Goal: Task Accomplishment & Management: Complete application form

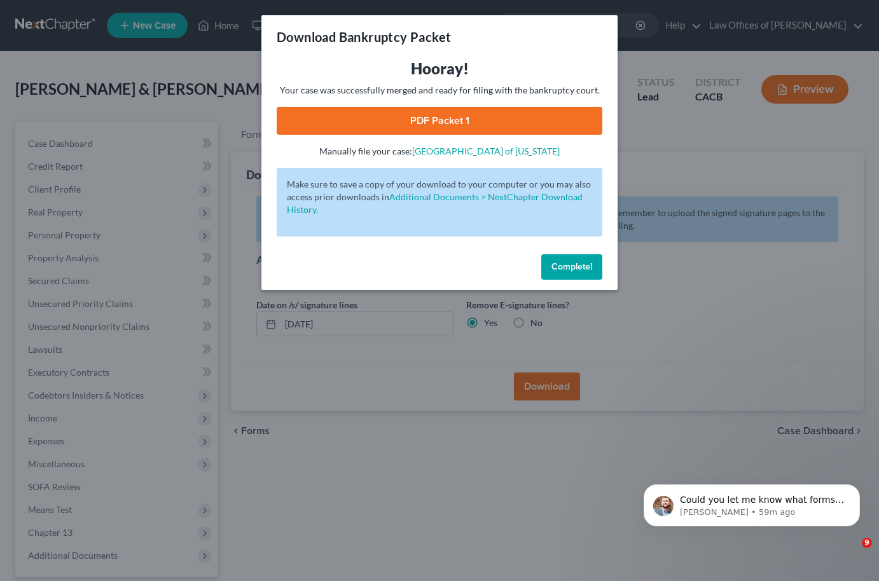
scroll to position [48, 0]
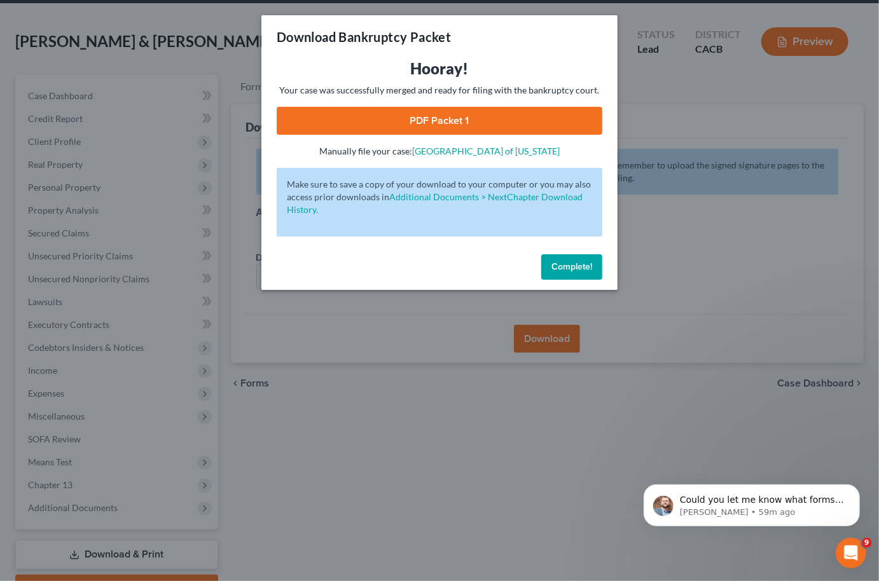
click at [565, 266] on span "Complete!" at bounding box center [571, 266] width 41 height 11
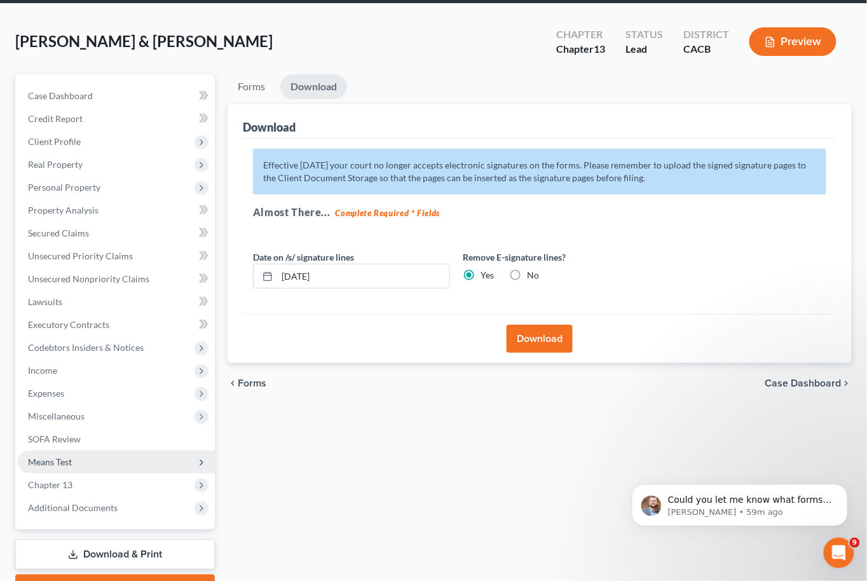
scroll to position [100, 0]
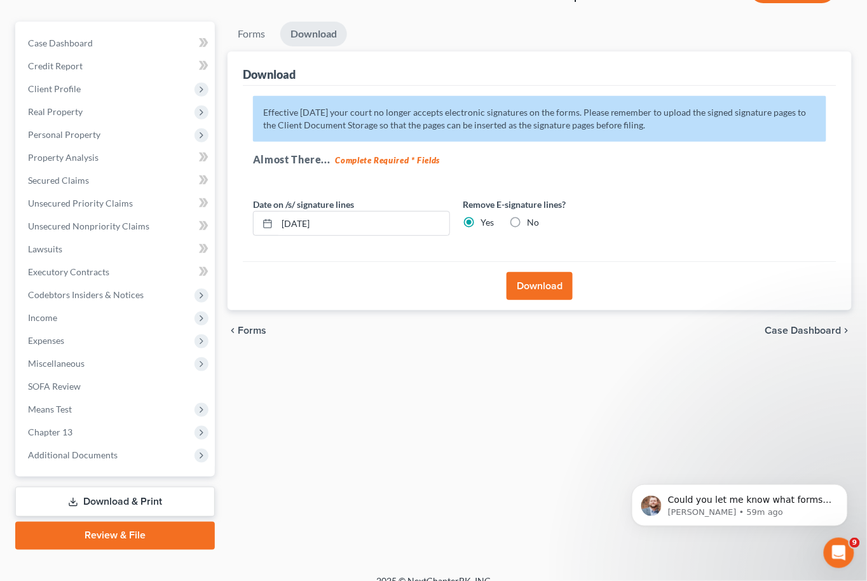
click at [79, 522] on link "Review & File" at bounding box center [115, 536] width 200 height 28
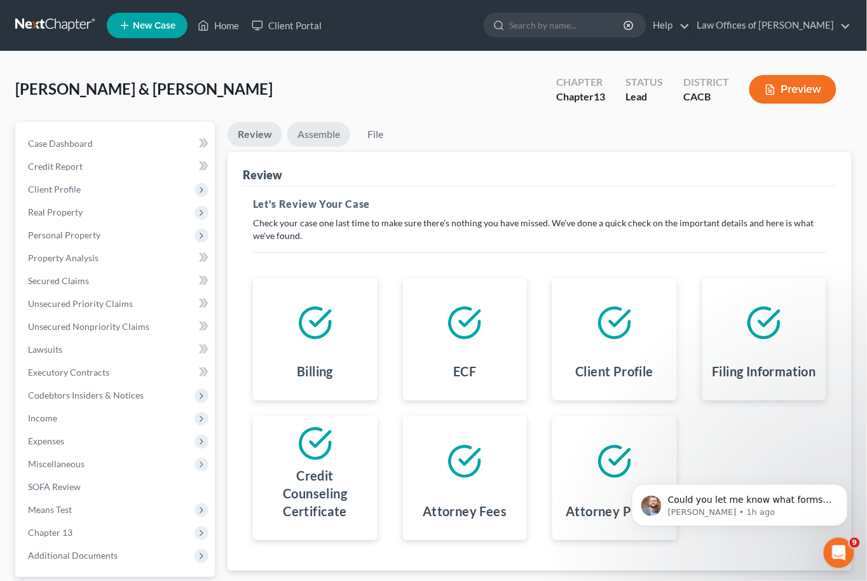
click at [332, 133] on link "Assemble" at bounding box center [318, 134] width 63 height 25
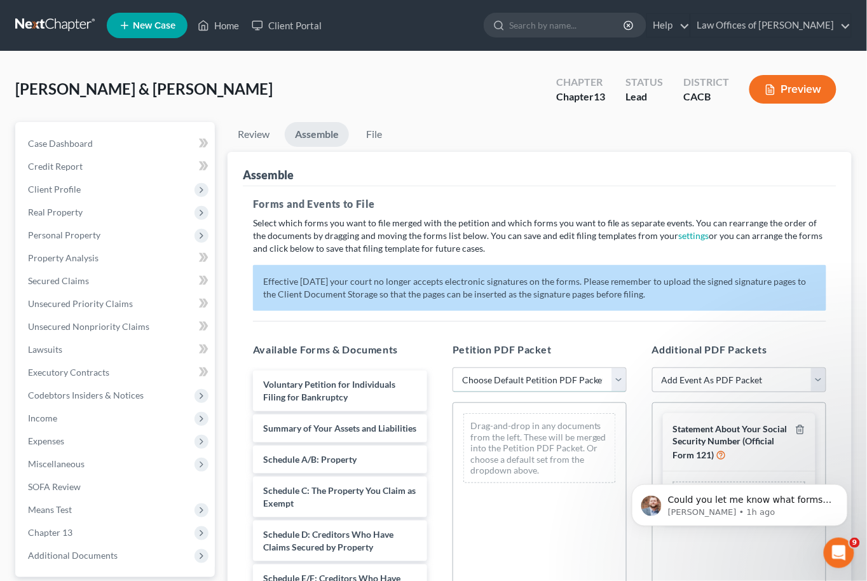
select select "1"
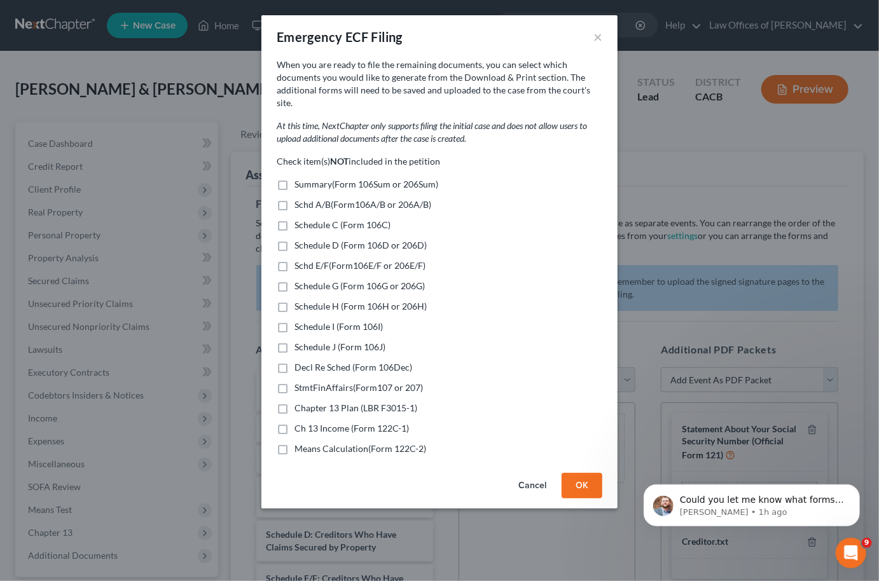
click at [579, 473] on button "OK" at bounding box center [581, 485] width 41 height 25
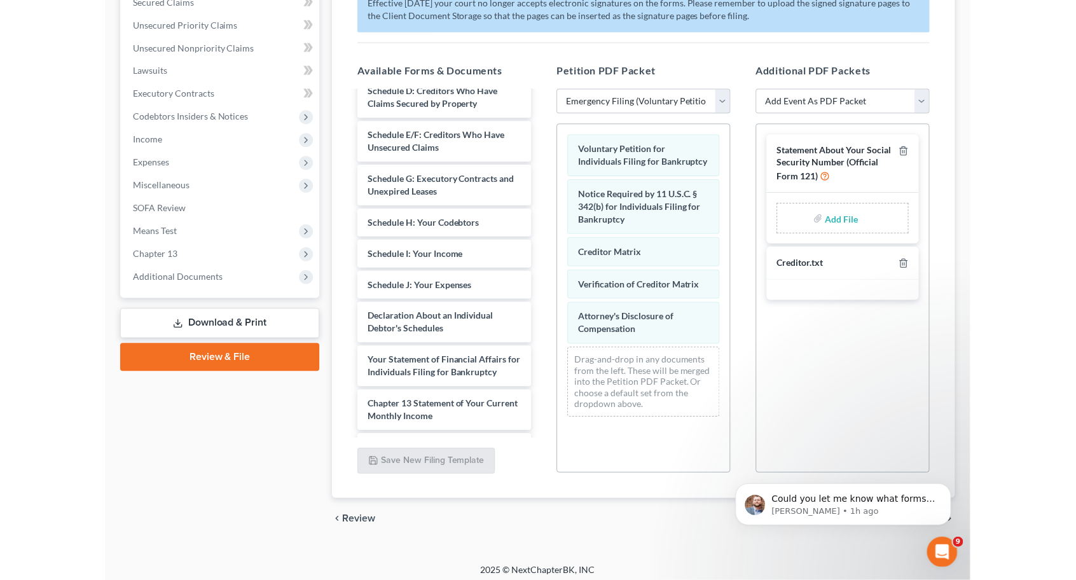
scroll to position [268, 0]
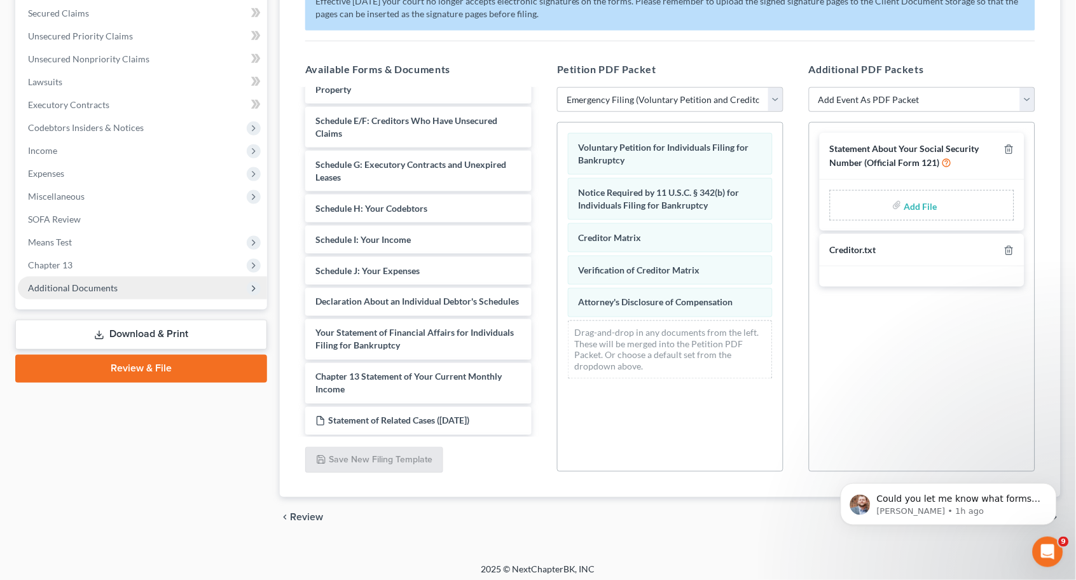
click at [48, 282] on span "Additional Documents" at bounding box center [73, 287] width 90 height 11
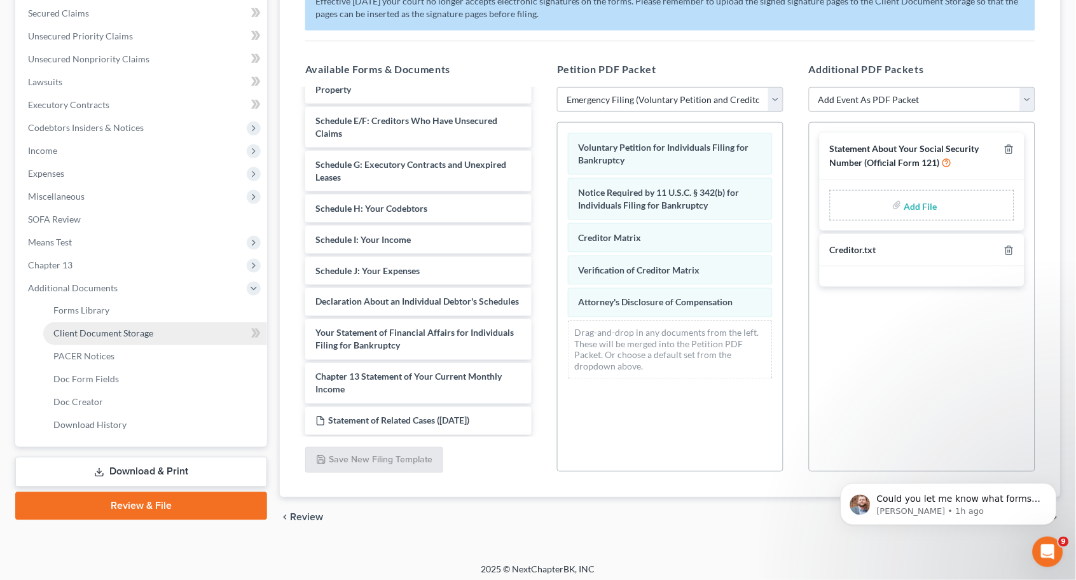
click at [93, 322] on link "Client Document Storage" at bounding box center [155, 333] width 224 height 23
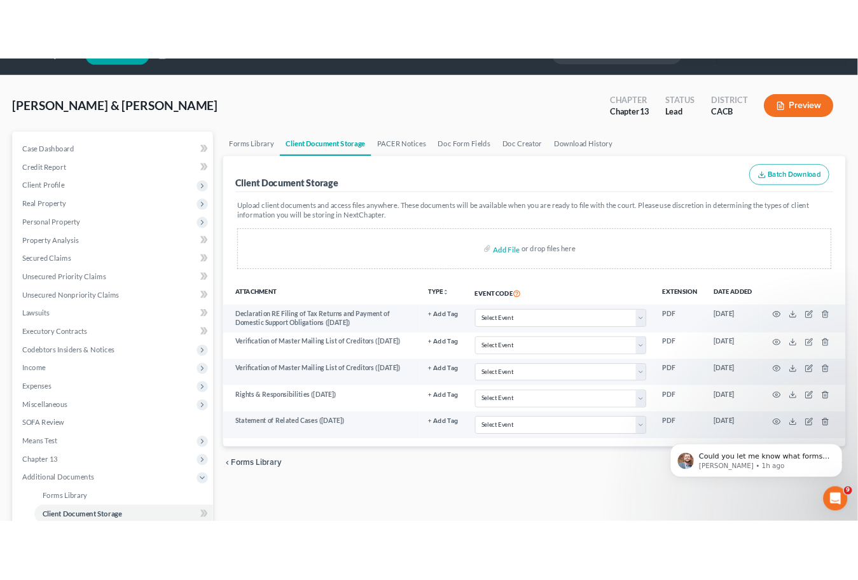
scroll to position [37, 0]
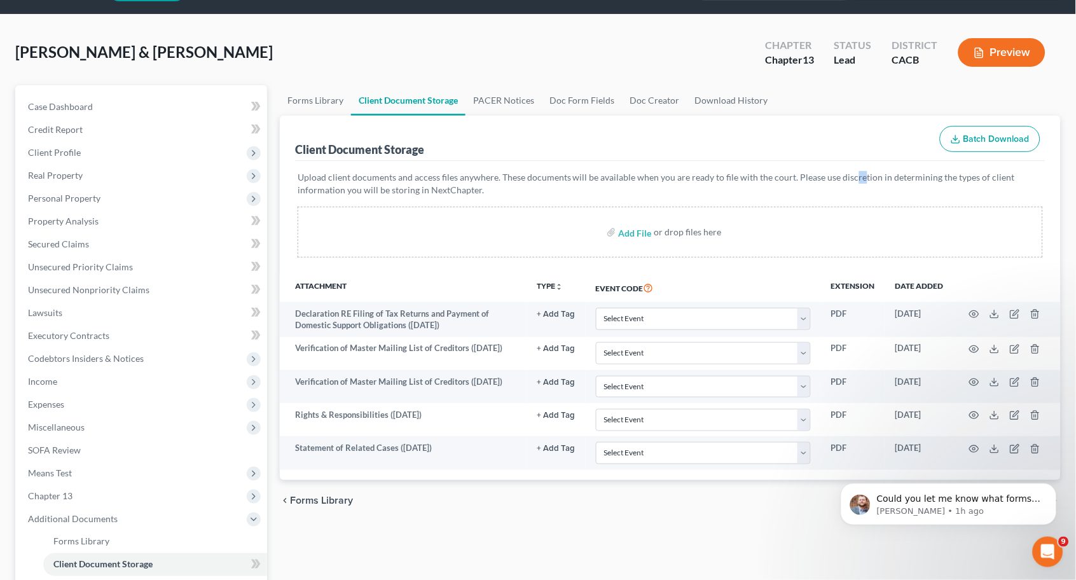
click at [849, 176] on p "Upload client documents and access files anywhere. These documents will be avai…" at bounding box center [670, 183] width 745 height 25
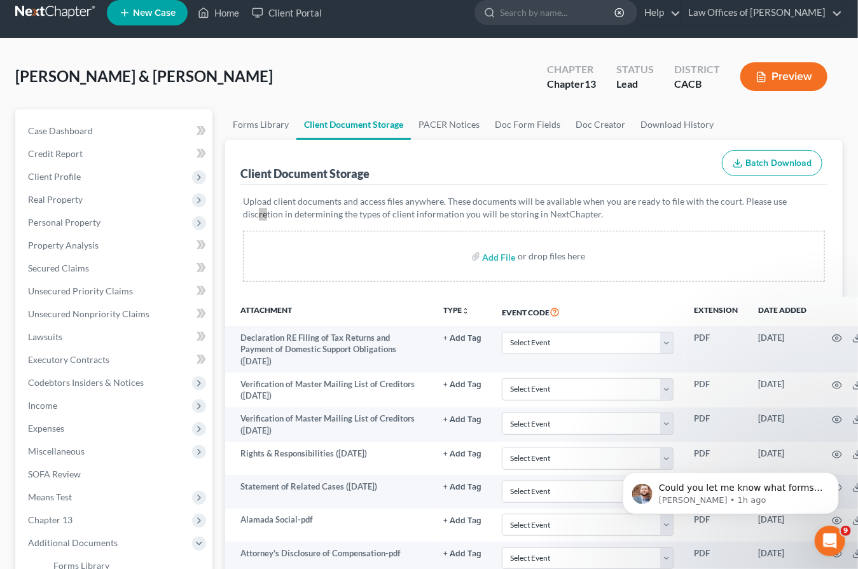
scroll to position [246, 0]
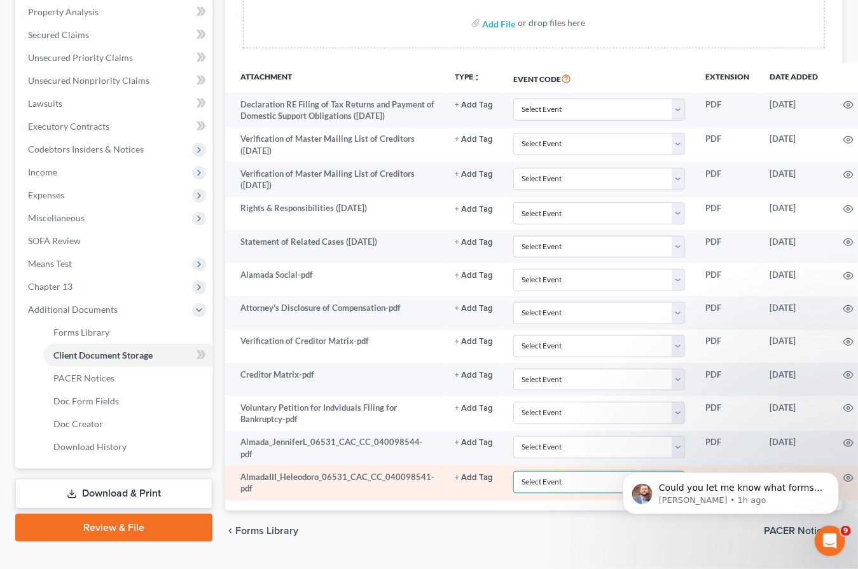
select select "10"
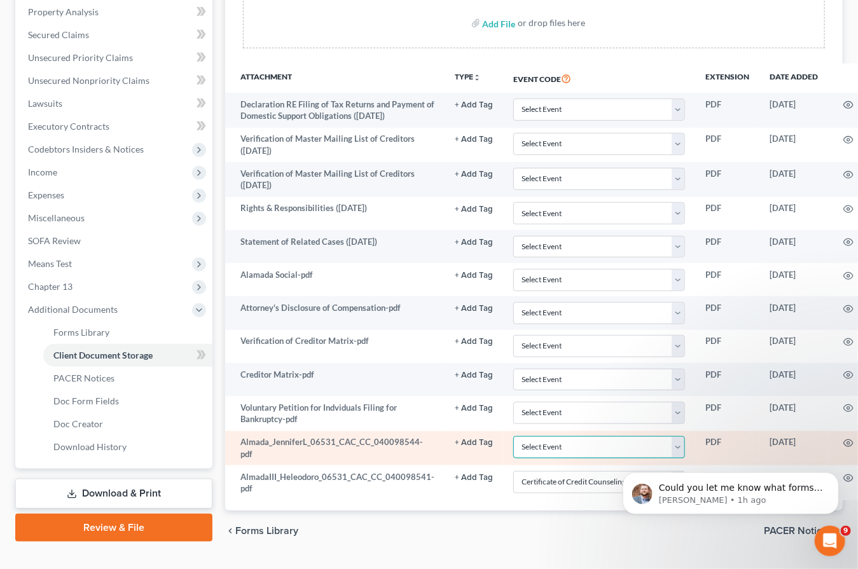
select select "10"
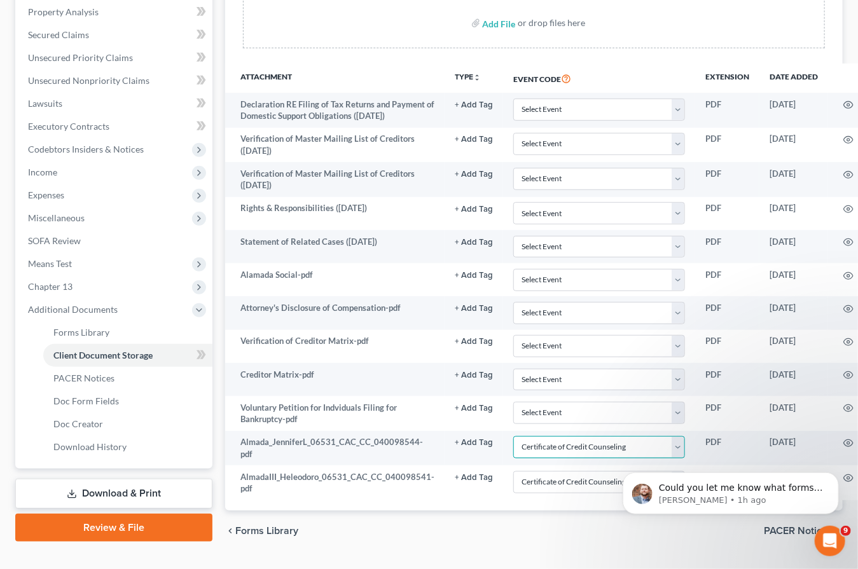
scroll to position [243, 0]
click at [128, 514] on link "Review & File" at bounding box center [113, 528] width 197 height 28
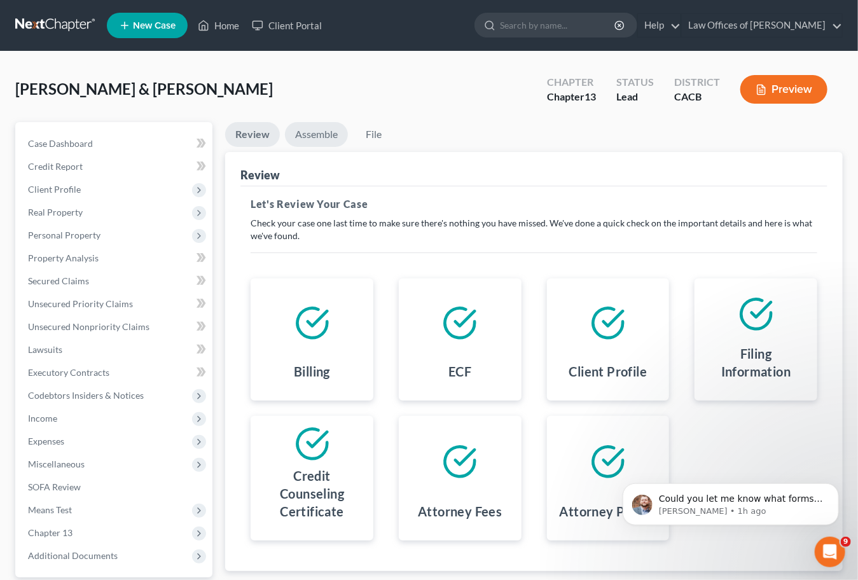
click at [322, 141] on link "Assemble" at bounding box center [316, 134] width 63 height 25
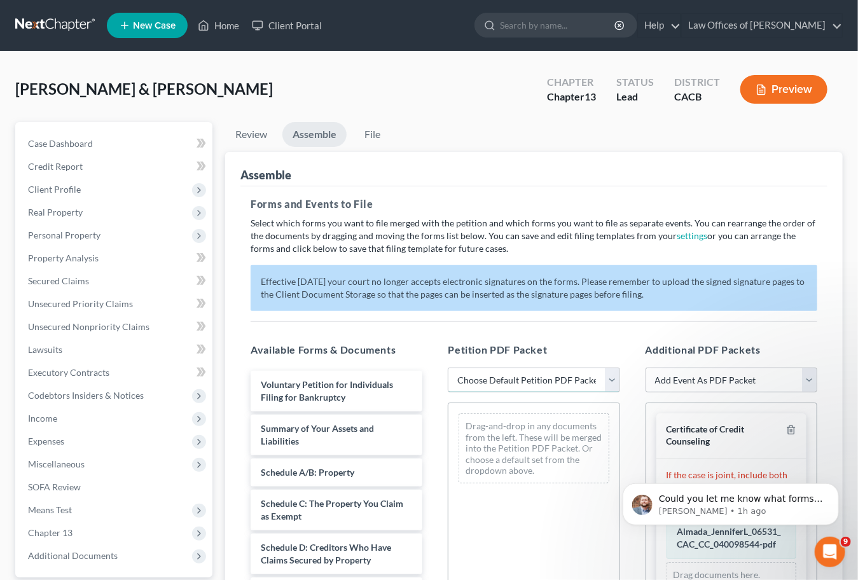
select select "1"
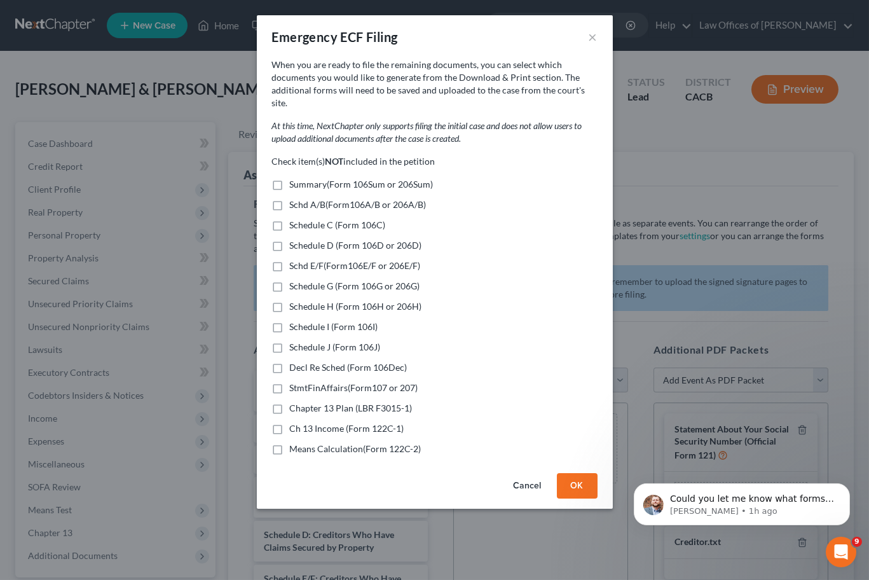
drag, startPoint x: 279, startPoint y: 167, endPoint x: 279, endPoint y: 175, distance: 8.3
click at [290, 178] on label "Summary(Form 106Sum or 206Sum)" at bounding box center [362, 184] width 144 height 13
click at [295, 178] on input "Summary(Form 106Sum or 206Sum)" at bounding box center [299, 182] width 8 height 8
checkbox input "true"
click at [290, 198] on label "Schd A/B(Form106A/B or 206A/B)" at bounding box center [358, 204] width 137 height 13
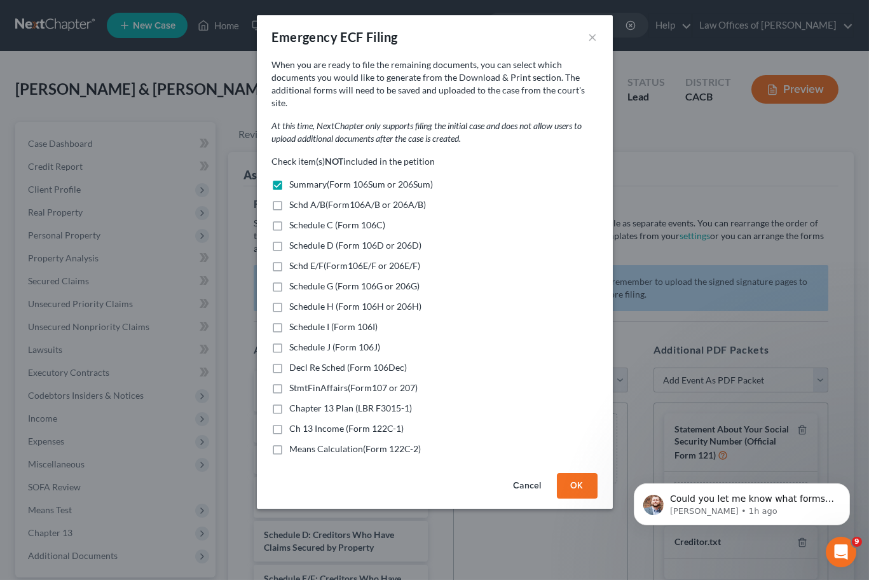
click at [295, 198] on input "Schd A/B(Form106A/B or 206A/B)" at bounding box center [299, 202] width 8 height 8
checkbox input "true"
click at [290, 219] on label "Schedule C (Form 106C)" at bounding box center [338, 225] width 96 height 13
click at [295, 219] on input "Schedule C (Form 106C)" at bounding box center [299, 223] width 8 height 8
checkbox input "true"
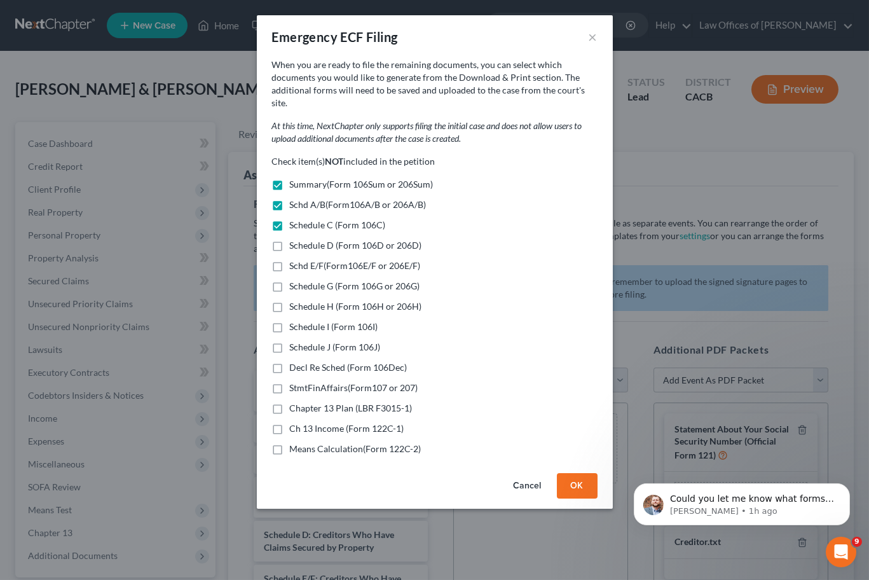
click at [290, 239] on label "Schedule D (Form 106D or 206D)" at bounding box center [356, 245] width 132 height 13
click at [295, 239] on input "Schedule D (Form 106D or 206D)" at bounding box center [299, 243] width 8 height 8
checkbox input "true"
click at [290, 259] on label "Schd E/F(Form106E/F or 206E/F)" at bounding box center [355, 265] width 131 height 13
click at [295, 259] on input "Schd E/F(Form106E/F or 206E/F)" at bounding box center [299, 263] width 8 height 8
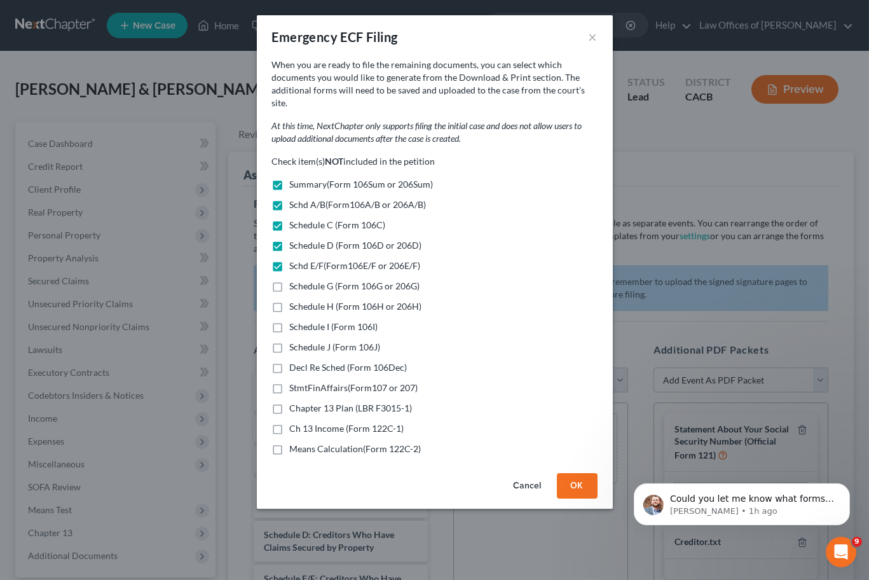
click at [290, 259] on label "Schd E/F(Form106E/F or 206E/F)" at bounding box center [355, 265] width 131 height 13
click at [295, 259] on input "Schd E/F(Form106E/F or 206E/F)" at bounding box center [299, 263] width 8 height 8
click at [290, 259] on label "Schd E/F(Form106E/F or 206E/F)" at bounding box center [355, 265] width 131 height 13
click at [295, 259] on input "Schd E/F(Form106E/F or 206E/F)" at bounding box center [299, 263] width 8 height 8
checkbox input "true"
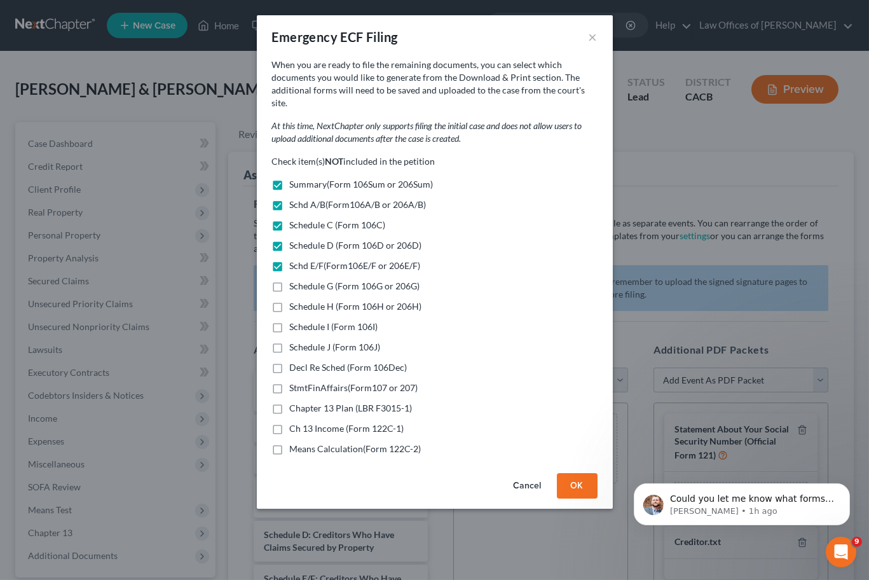
click at [290, 280] on label "Schedule G (Form 106G or 206G)" at bounding box center [355, 286] width 130 height 13
click at [295, 280] on input "Schedule G (Form 106G or 206G)" at bounding box center [299, 284] width 8 height 8
checkbox input "true"
click at [290, 300] on label "Schedule H (Form 106H or 206H)" at bounding box center [356, 306] width 132 height 13
click at [295, 300] on input "Schedule H (Form 106H or 206H)" at bounding box center [299, 304] width 8 height 8
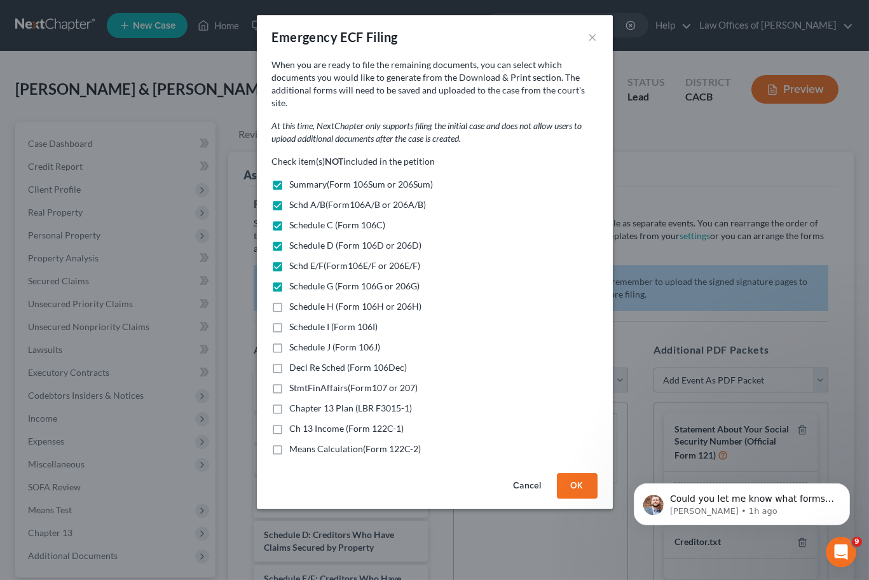
checkbox input "true"
click at [290, 320] on label "Schedule I (Form 106I)" at bounding box center [334, 326] width 88 height 13
click at [295, 320] on input "Schedule I (Form 106I)" at bounding box center [299, 324] width 8 height 8
checkbox input "true"
click at [290, 341] on label "Schedule J (Form 106J)" at bounding box center [335, 347] width 91 height 13
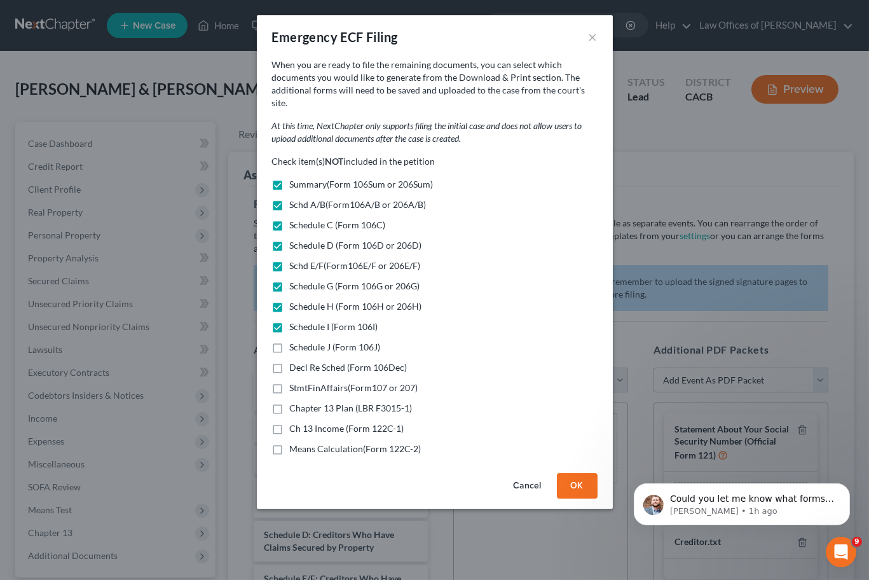
click at [295, 341] on input "Schedule J (Form 106J)" at bounding box center [299, 345] width 8 height 8
checkbox input "true"
click at [290, 361] on label "Decl Re Sched (Form 106Dec)" at bounding box center [349, 367] width 118 height 13
click at [295, 361] on input "Decl Re Sched (Form 106Dec)" at bounding box center [299, 365] width 8 height 8
checkbox input "true"
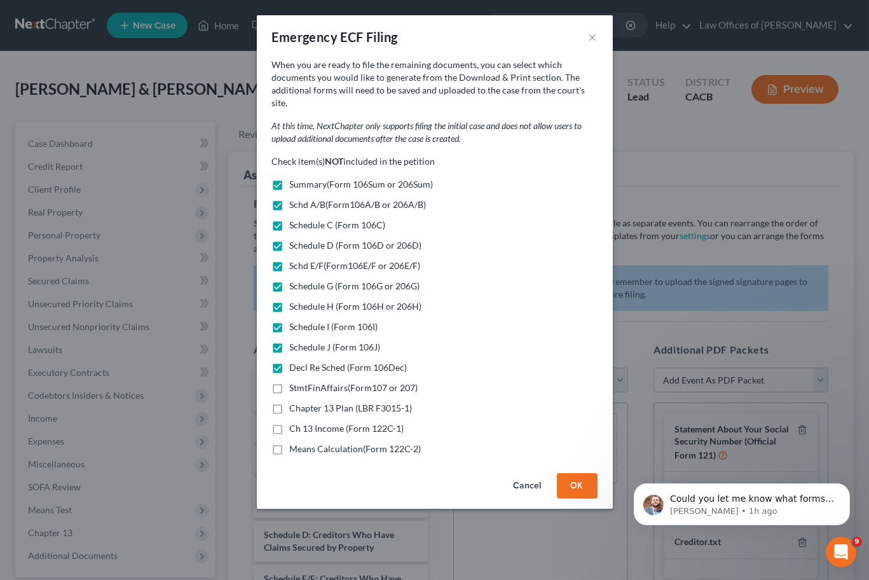
click at [290, 382] on label "StmtFinAffairs(Form107 or 207)" at bounding box center [354, 388] width 128 height 13
click at [295, 382] on input "StmtFinAffairs(Form107 or 207)" at bounding box center [299, 386] width 8 height 8
checkbox input "true"
click at [290, 402] on label "Chapter 13 Plan (LBR F3015-1)" at bounding box center [351, 408] width 123 height 13
click at [295, 402] on input "Chapter 13 Plan (LBR F3015-1)" at bounding box center [299, 406] width 8 height 8
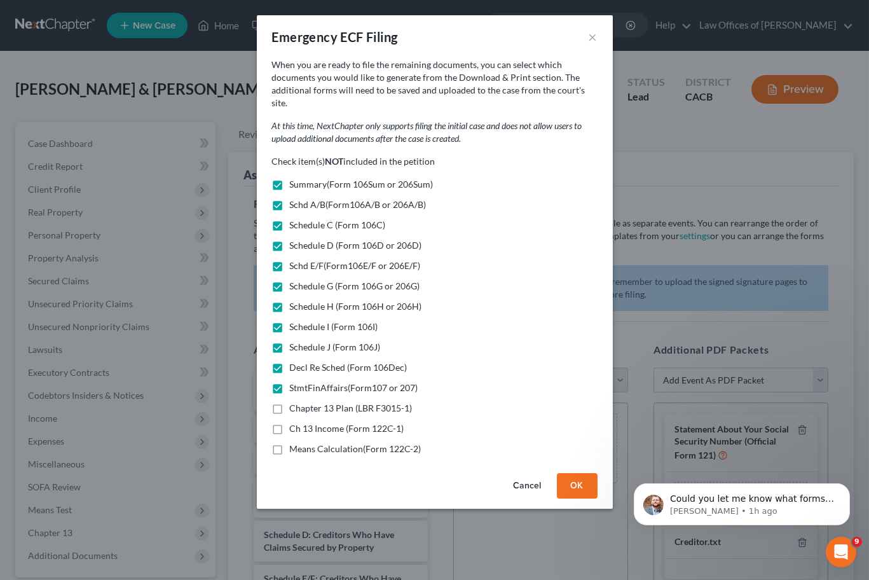
checkbox input "true"
click at [290, 422] on label "Ch 13 Income (Form 122C-1)" at bounding box center [347, 428] width 114 height 13
click at [295, 422] on input "Ch 13 Income (Form 122C-1)" at bounding box center [299, 426] width 8 height 8
checkbox input "true"
click at [290, 443] on label "Means Calculation(Form 122C-2)" at bounding box center [356, 449] width 132 height 13
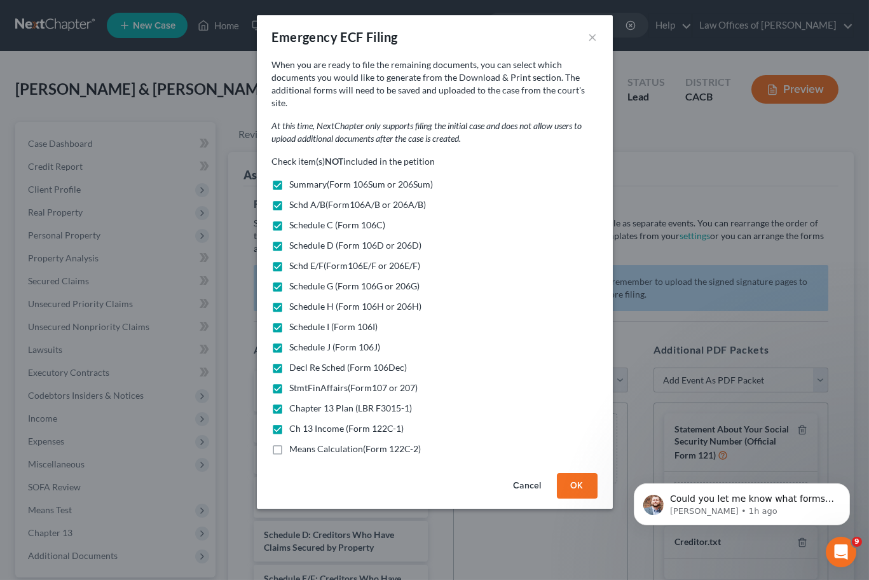
click at [295, 443] on input "Means Calculation(Form 122C-2)" at bounding box center [299, 447] width 8 height 8
checkbox input "true"
click at [590, 473] on button "OK" at bounding box center [577, 485] width 41 height 25
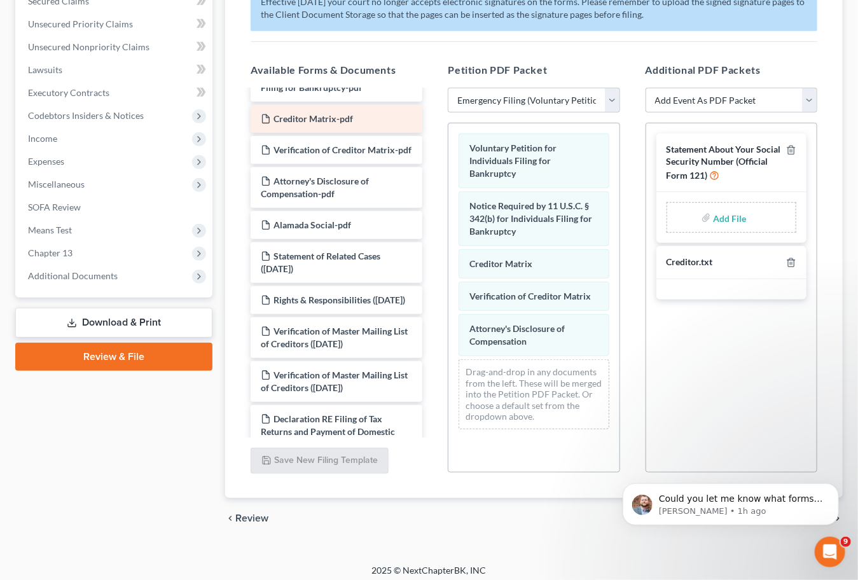
scroll to position [374, 0]
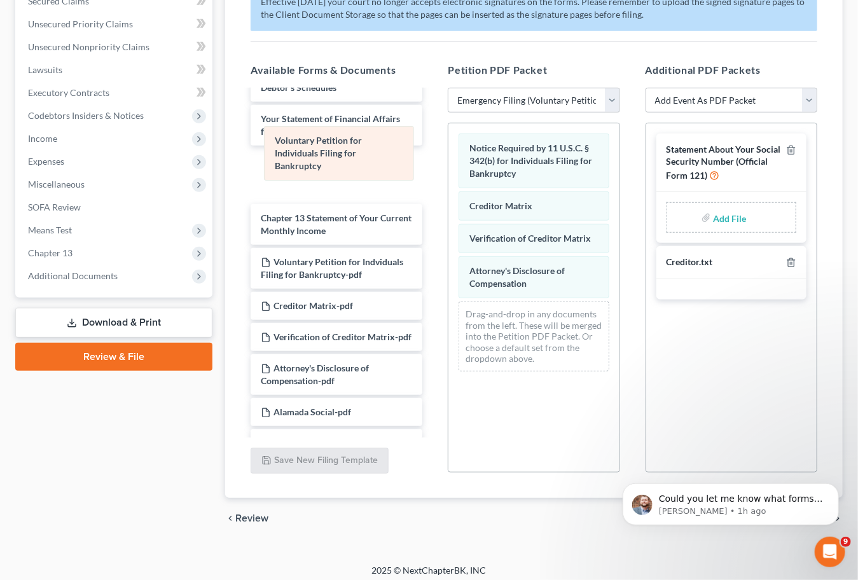
drag, startPoint x: 558, startPoint y: 146, endPoint x: 361, endPoint y: 142, distance: 197.2
click at [448, 142] on div "Voluntary Petition for Individuals Filing for Bankruptcy Voluntary Petition for…" at bounding box center [533, 252] width 170 height 258
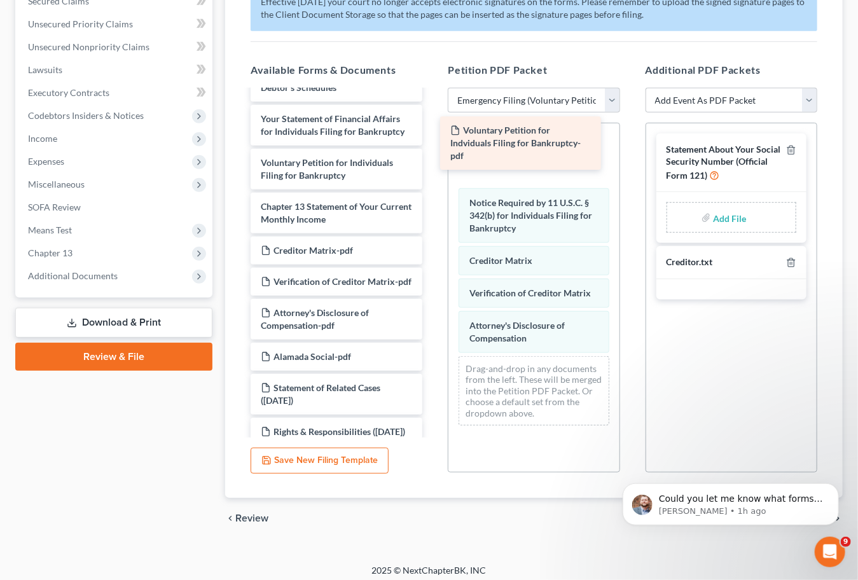
drag, startPoint x: 322, startPoint y: 244, endPoint x: 512, endPoint y: 134, distance: 219.1
click at [432, 134] on div "Voluntary Petition for Indviduals Filing for Bankruptcy-pdf Summary of Your Ass…" at bounding box center [336, 153] width 192 height 873
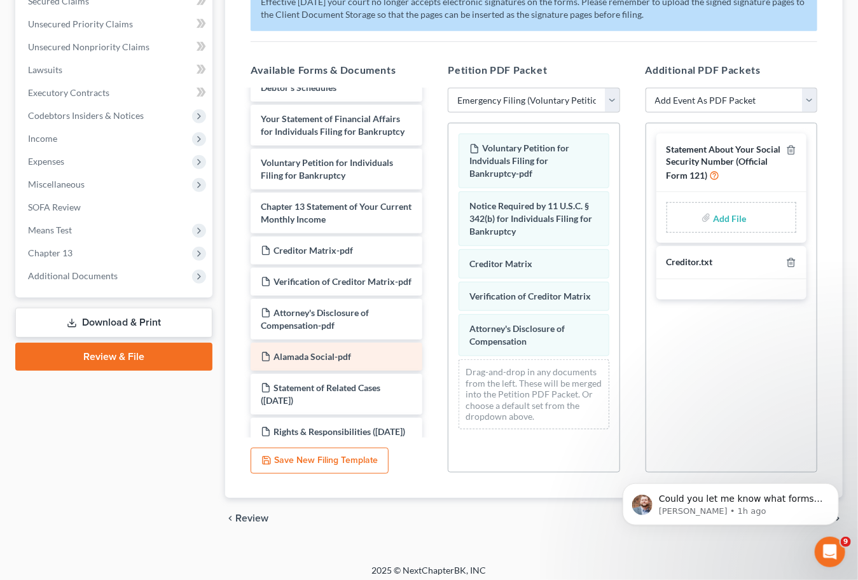
scroll to position [376, 0]
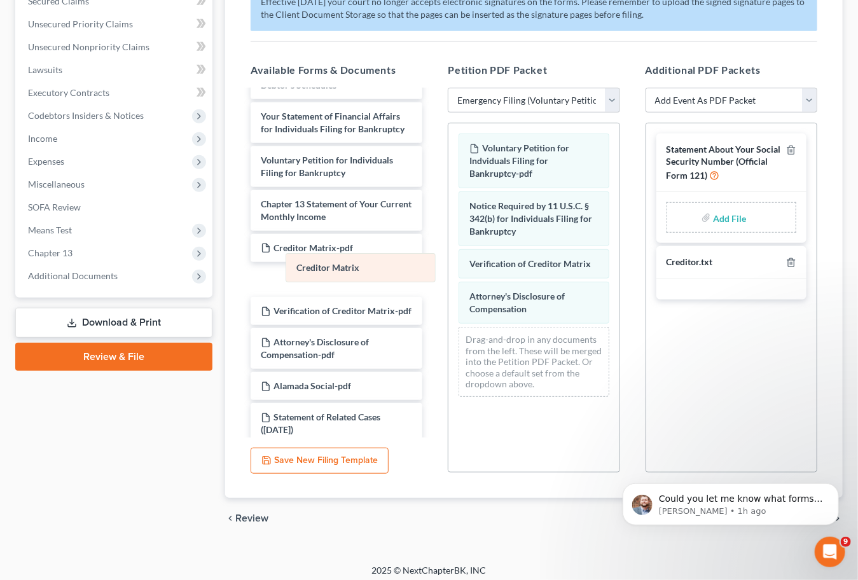
drag, startPoint x: 510, startPoint y: 254, endPoint x: 336, endPoint y: 266, distance: 174.1
click at [448, 266] on div "Creditor Matrix Voluntary Petition for Indviduals Filing for Bankruptcy-pdf Not…" at bounding box center [533, 265] width 170 height 284
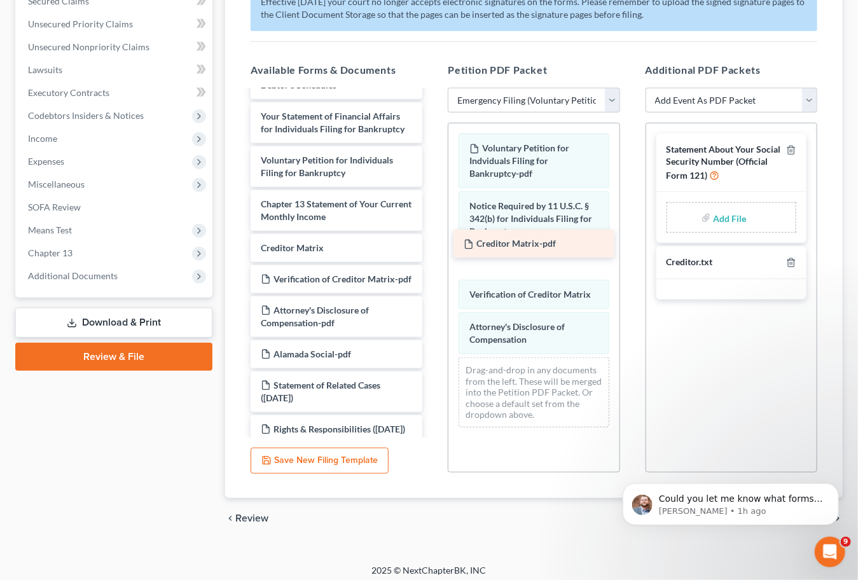
drag, startPoint x: 310, startPoint y: 240, endPoint x: 513, endPoint y: 246, distance: 202.9
click at [432, 246] on div "Creditor Matrix-pdf Summary of Your Assets and Liabilities Schedule A/B: Proper…" at bounding box center [336, 151] width 192 height 873
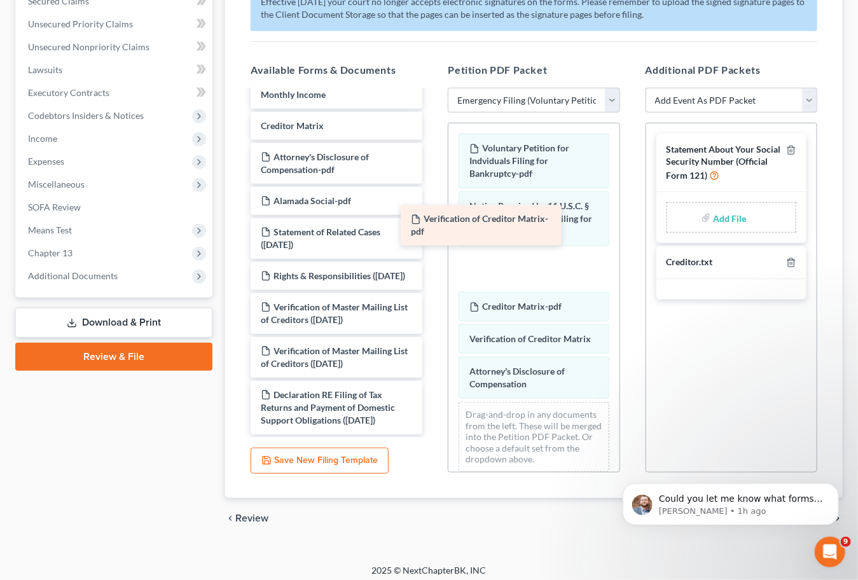
scroll to position [494, 0]
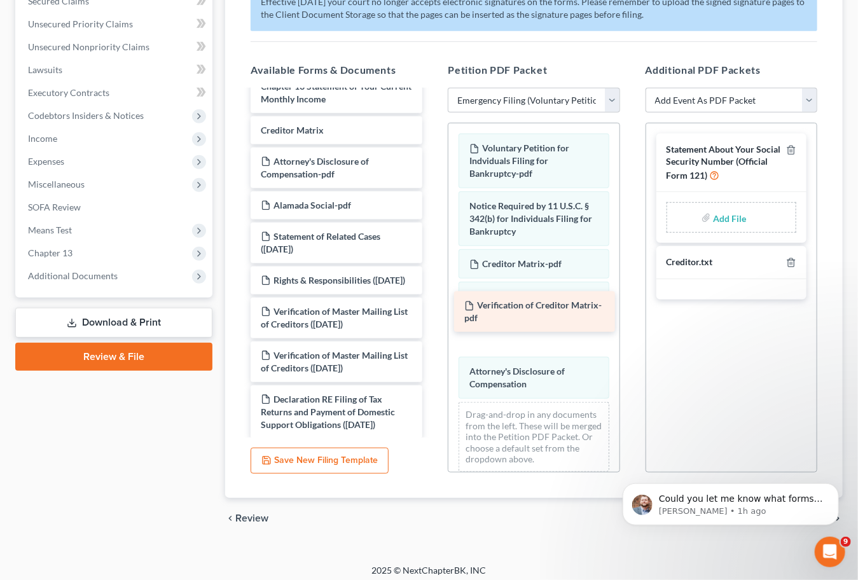
drag, startPoint x: 310, startPoint y: 145, endPoint x: 514, endPoint y: 310, distance: 261.8
click at [432, 310] on div "Verification of Creditor Matrix-pdf Summary of Your Assets and Liabilities Sche…" at bounding box center [336, 18] width 192 height 842
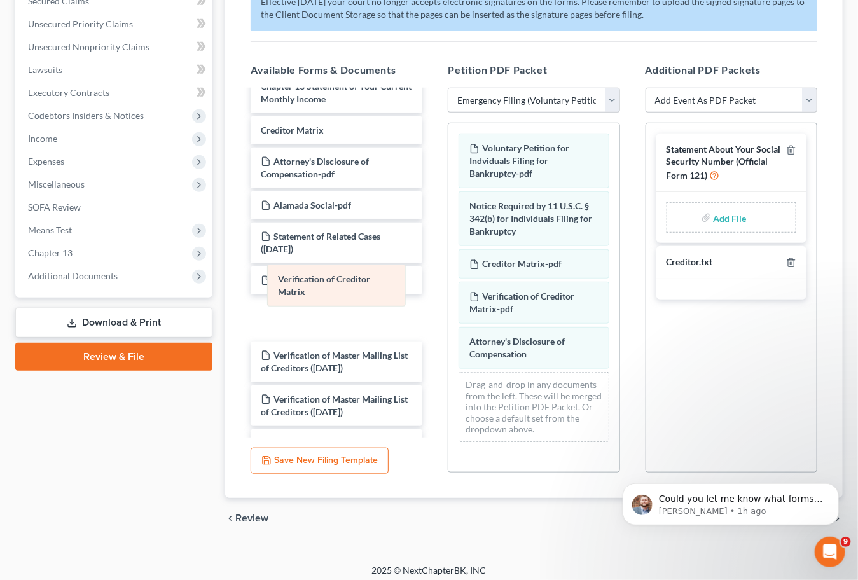
drag, startPoint x: 519, startPoint y: 294, endPoint x: 323, endPoint y: 289, distance: 196.6
click at [448, 289] on div "Verification of Creditor Matrix Voluntary Petition for Indviduals Filing for Ba…" at bounding box center [533, 287] width 170 height 329
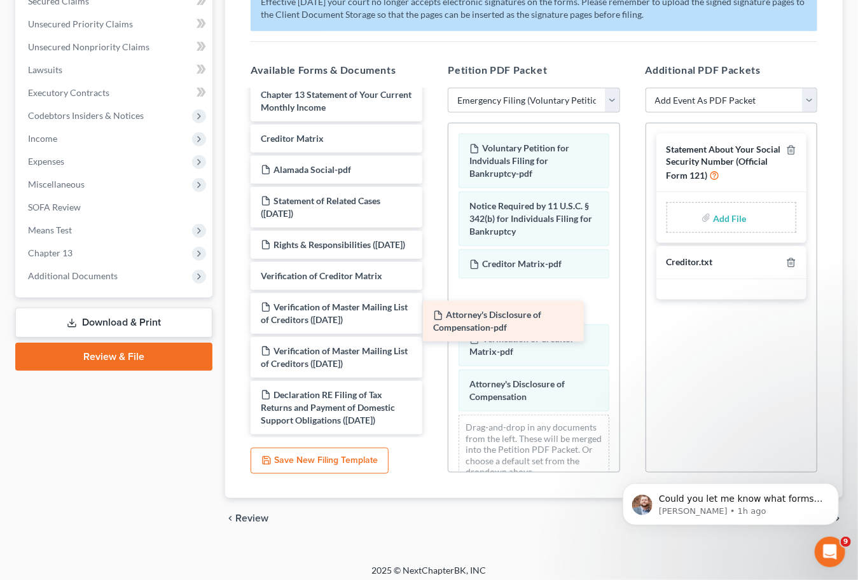
scroll to position [482, 0]
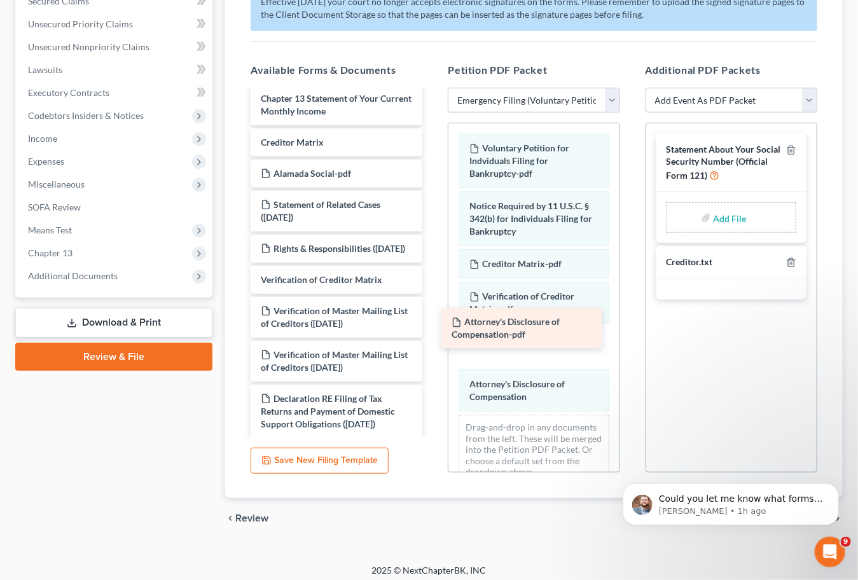
drag, startPoint x: 444, startPoint y: 251, endPoint x: 533, endPoint y: 337, distance: 124.1
click at [432, 337] on div "Attorney's Disclosure of Compensation-pdf Summary of Your Assets and Liabilitie…" at bounding box center [336, 23] width 192 height 829
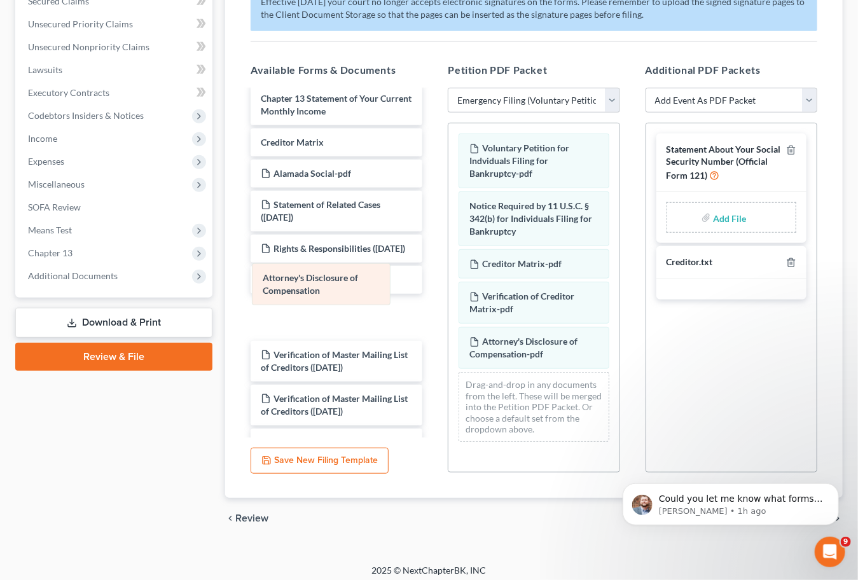
drag, startPoint x: 519, startPoint y: 376, endPoint x: 323, endPoint y: 300, distance: 210.0
click at [448, 300] on div "Attorney's Disclosure of Compensation Voluntary Petition for Indviduals Filing …" at bounding box center [533, 287] width 170 height 329
click at [722, 206] on input "file" at bounding box center [728, 217] width 31 height 23
type input "C:\fakepath\Alamada Social.pdf"
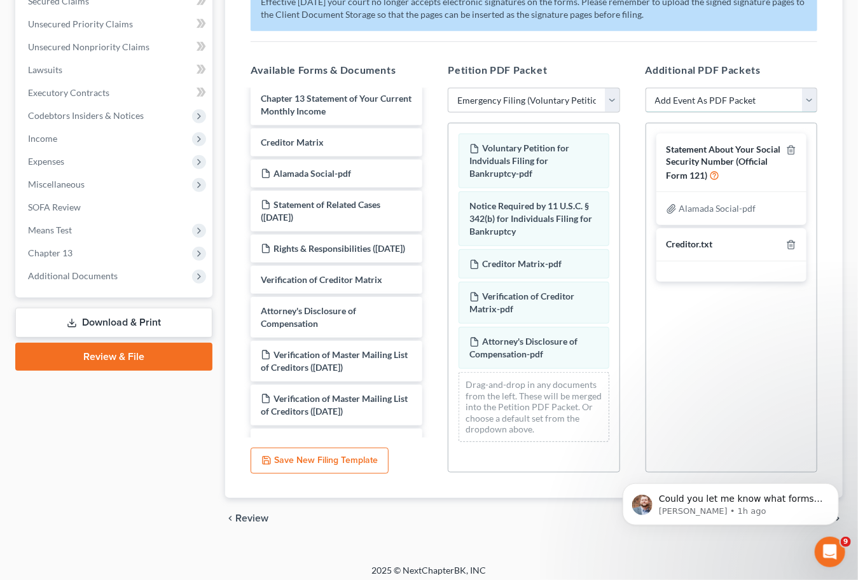
select select "8"
select select
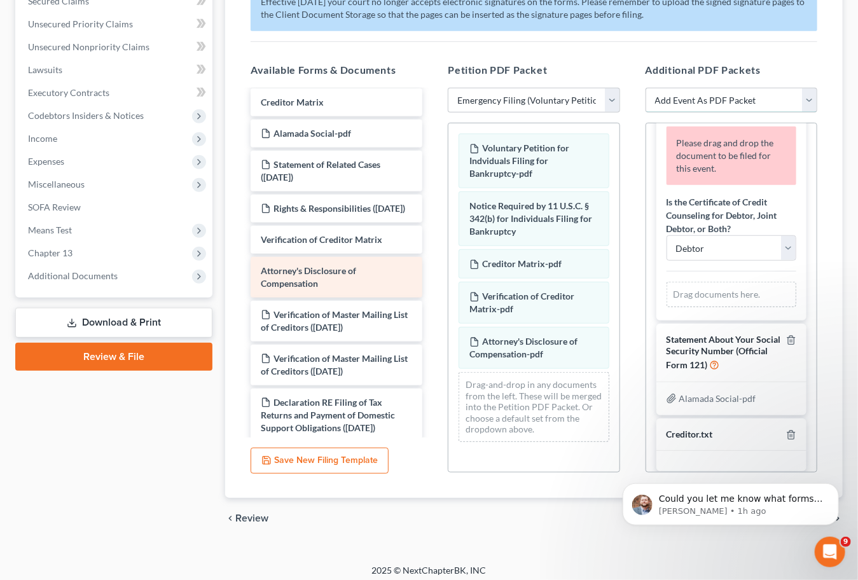
scroll to position [525, 0]
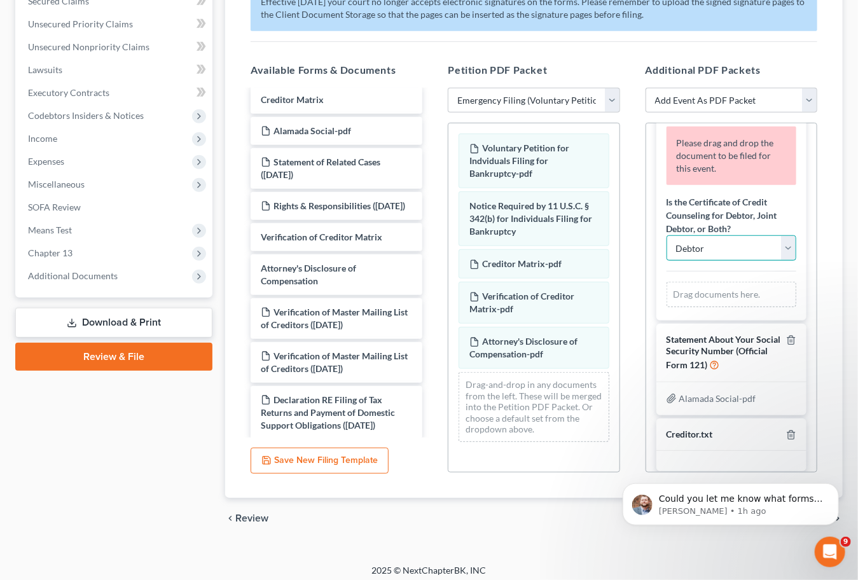
select select "2"
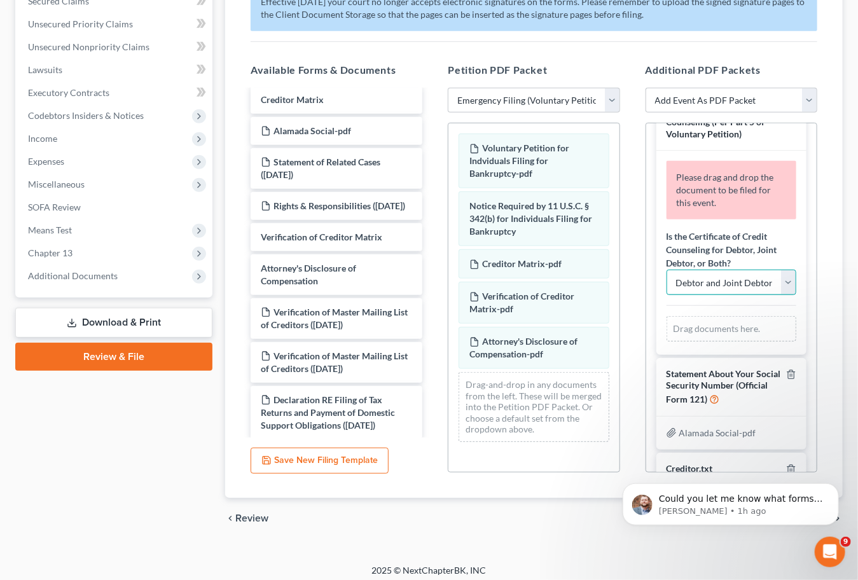
scroll to position [0, 0]
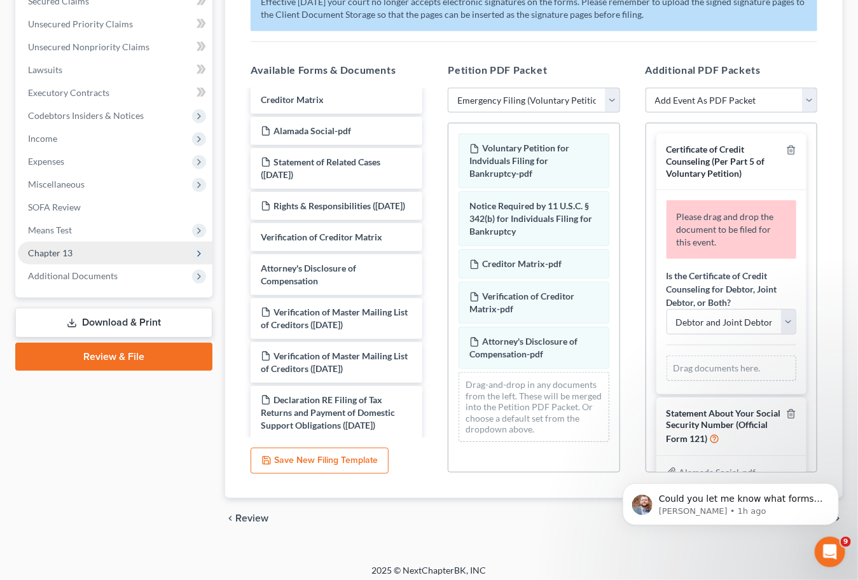
click at [56, 244] on span "Chapter 13" at bounding box center [115, 253] width 195 height 23
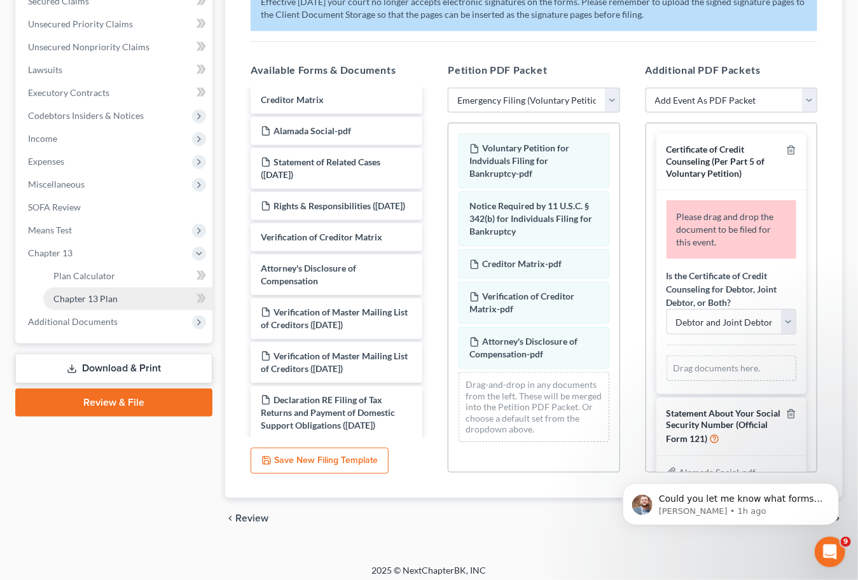
click at [54, 293] on span "Chapter 13 Plan" at bounding box center [85, 298] width 64 height 11
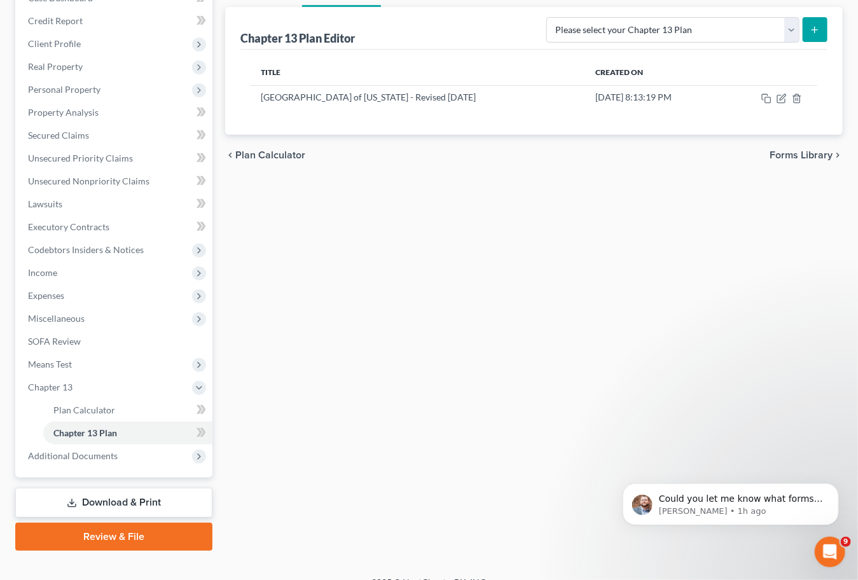
click at [111, 526] on link "Review & File" at bounding box center [113, 537] width 197 height 28
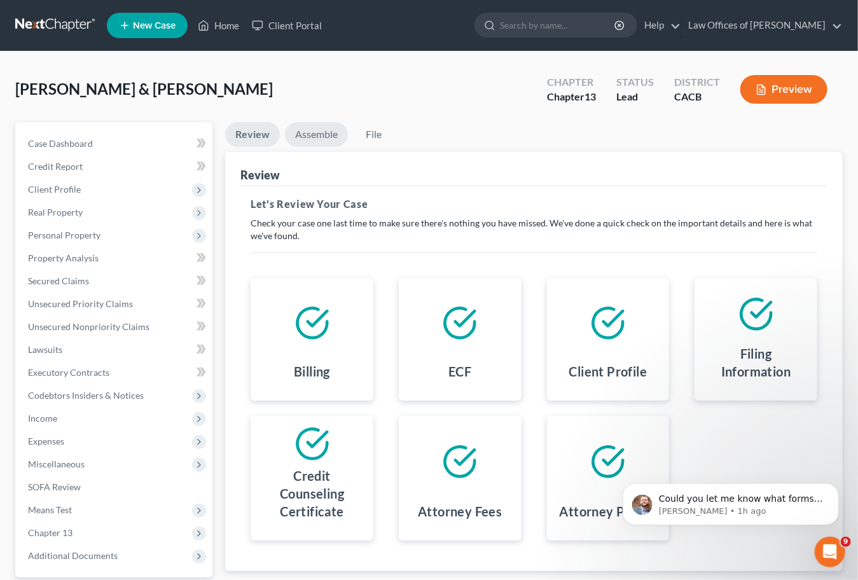
click at [311, 130] on link "Assemble" at bounding box center [316, 134] width 63 height 25
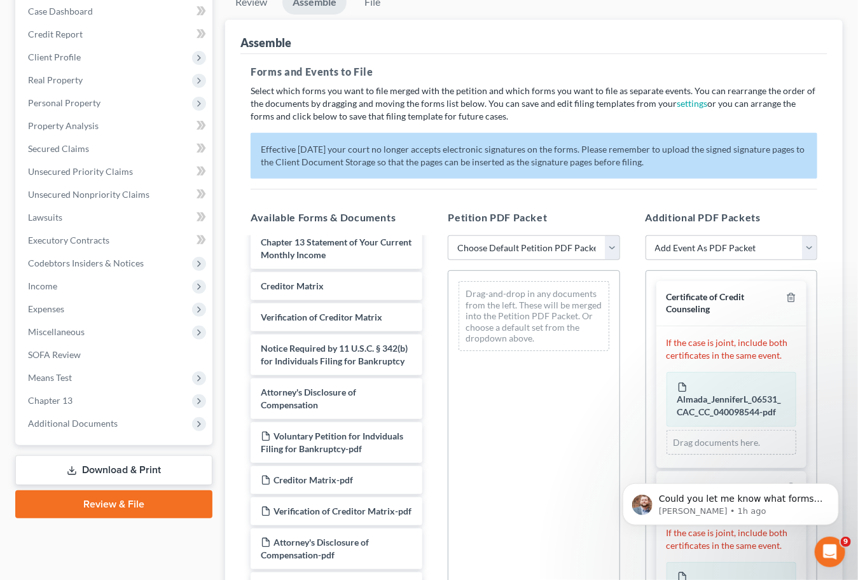
scroll to position [748, 0]
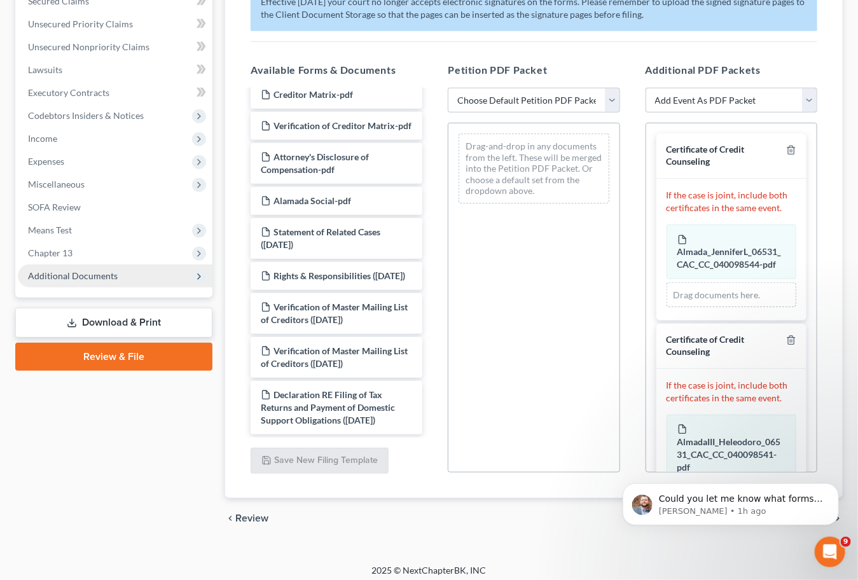
click at [76, 270] on span "Additional Documents" at bounding box center [73, 275] width 90 height 11
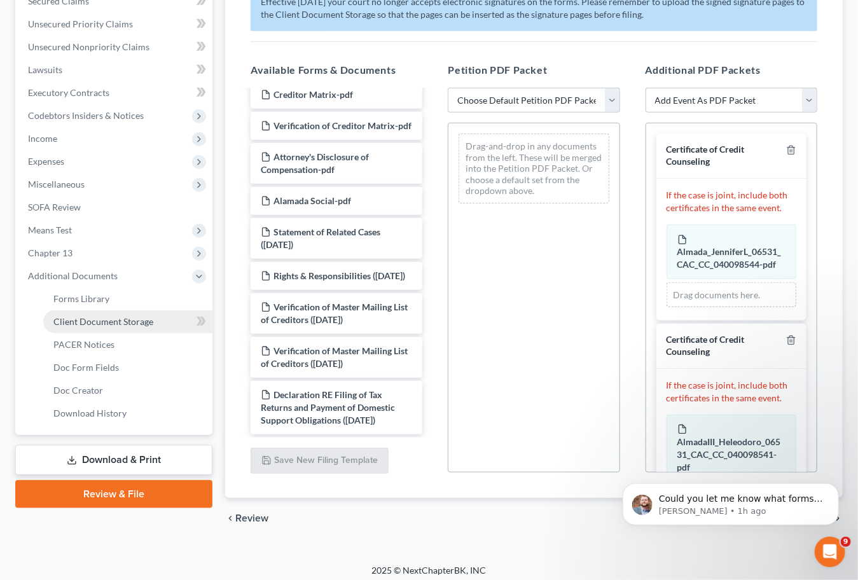
click at [83, 316] on span "Client Document Storage" at bounding box center [103, 321] width 100 height 11
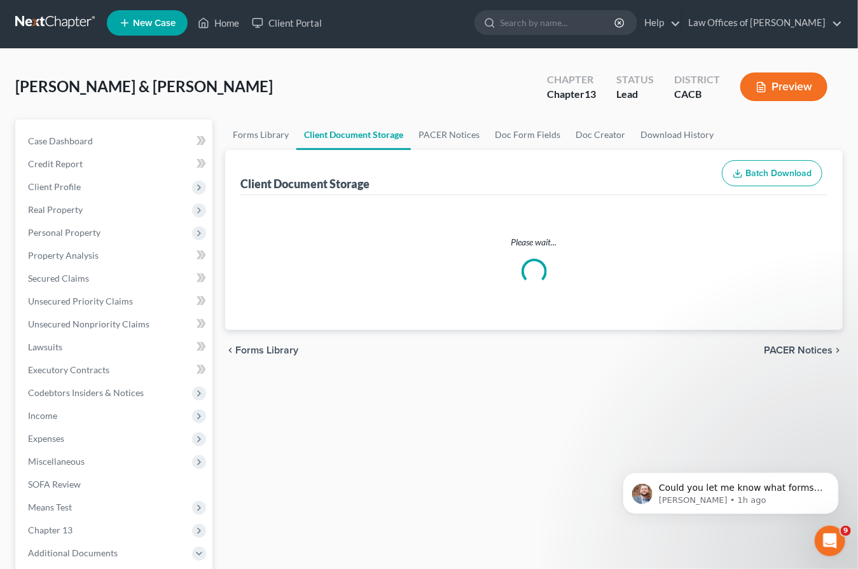
select select "10"
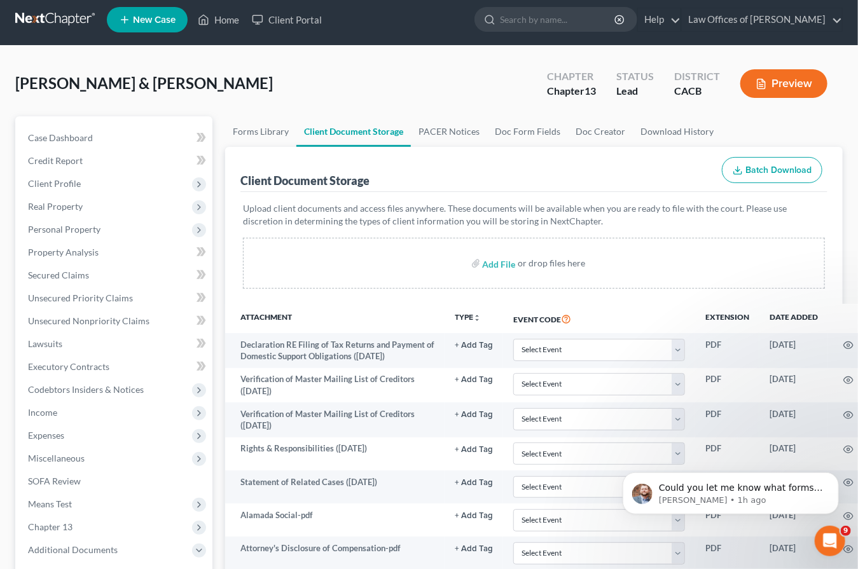
scroll to position [267, 0]
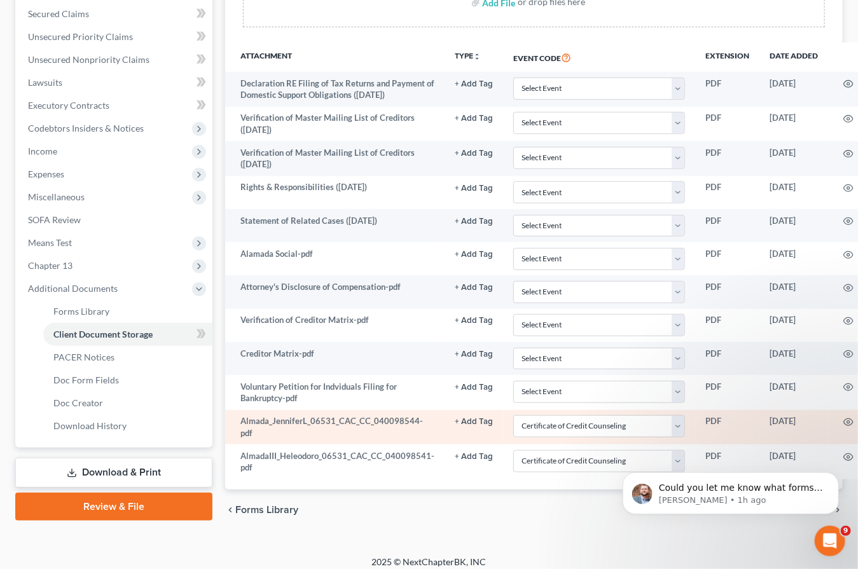
click at [462, 424] on td "+ Add Tag Select an option or create one 1stAmendedPlan 1st Am Plan 2024 Add'lC…" at bounding box center [473, 427] width 58 height 35
click at [467, 415] on link "+ Add Tag" at bounding box center [474, 421] width 38 height 12
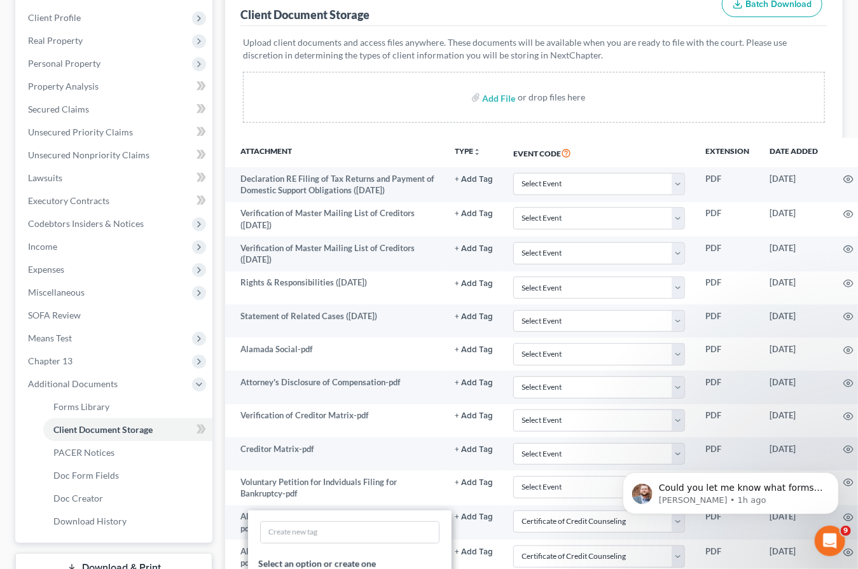
scroll to position [299, 0]
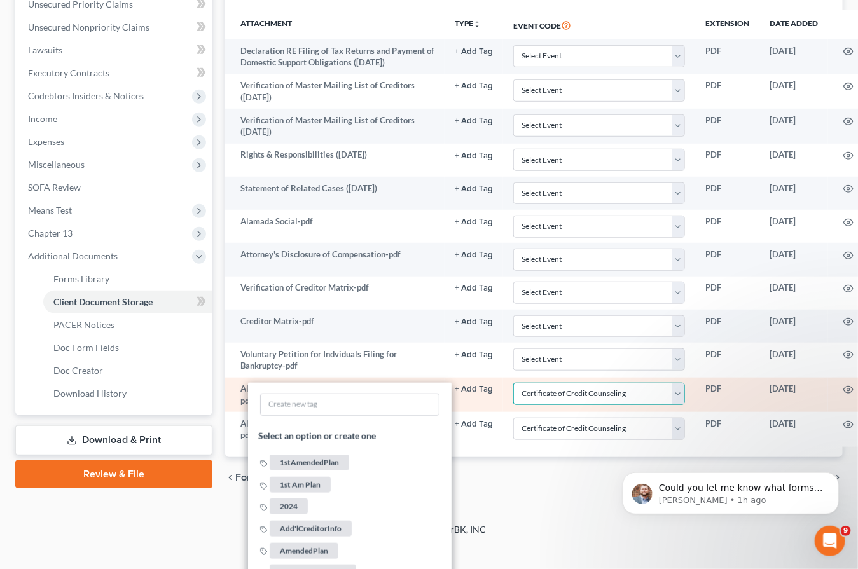
select select
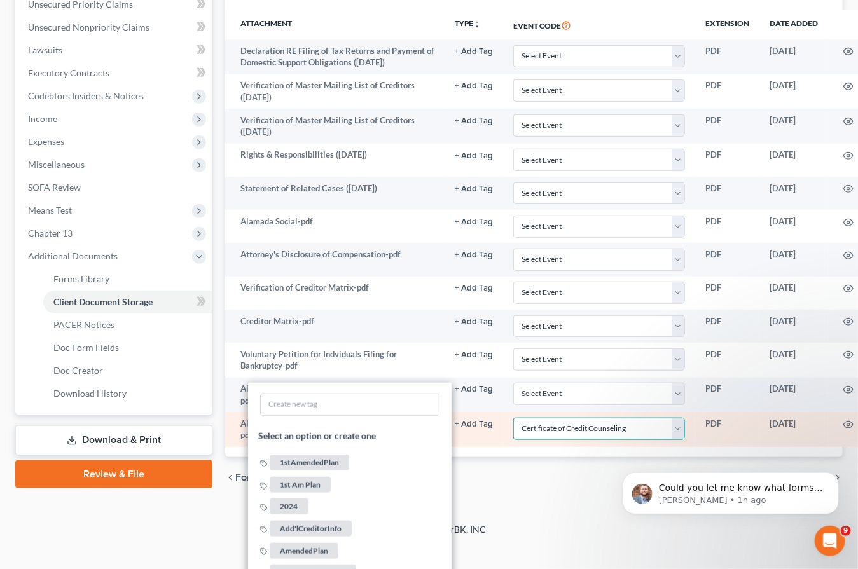
select select
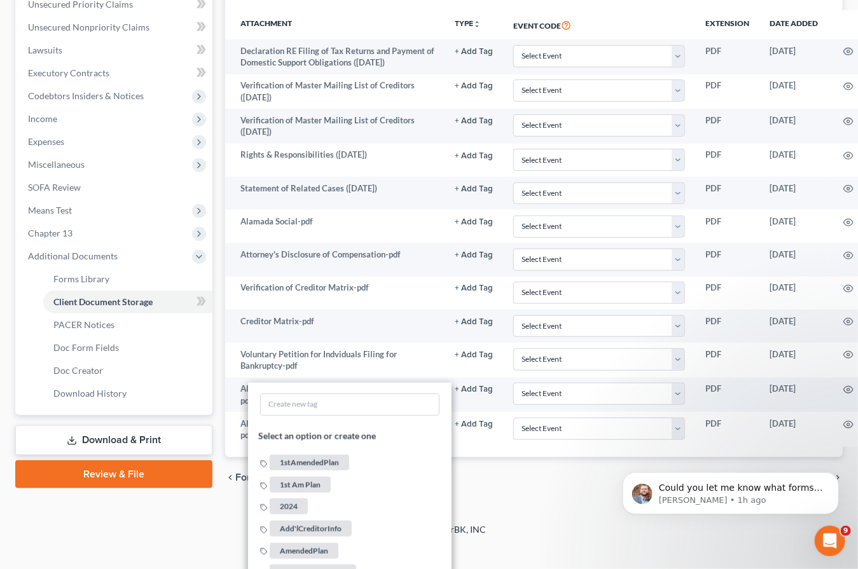
click at [577, 481] on div "chevron_left Forms Library PACER Notices chevron_right" at bounding box center [533, 477] width 617 height 41
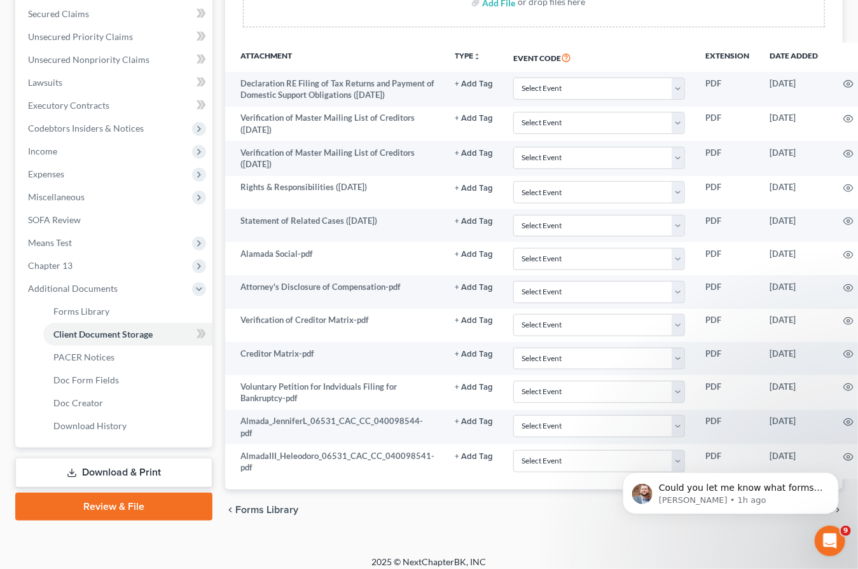
click at [99, 470] on div "Case Dashboard Payments Invoices Payments Payments Credit Report Client Profile" at bounding box center [114, 192] width 210 height 675
click at [98, 493] on link "Review & File" at bounding box center [113, 507] width 197 height 28
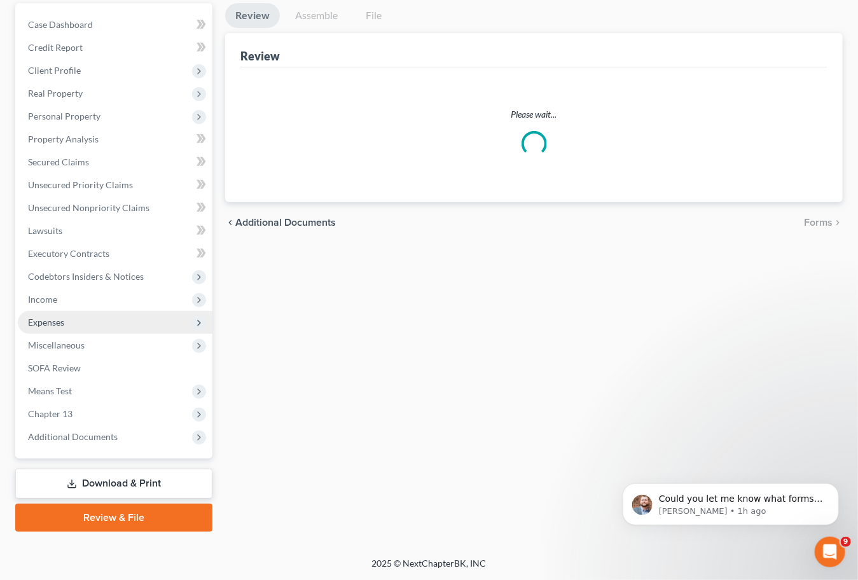
scroll to position [25, 0]
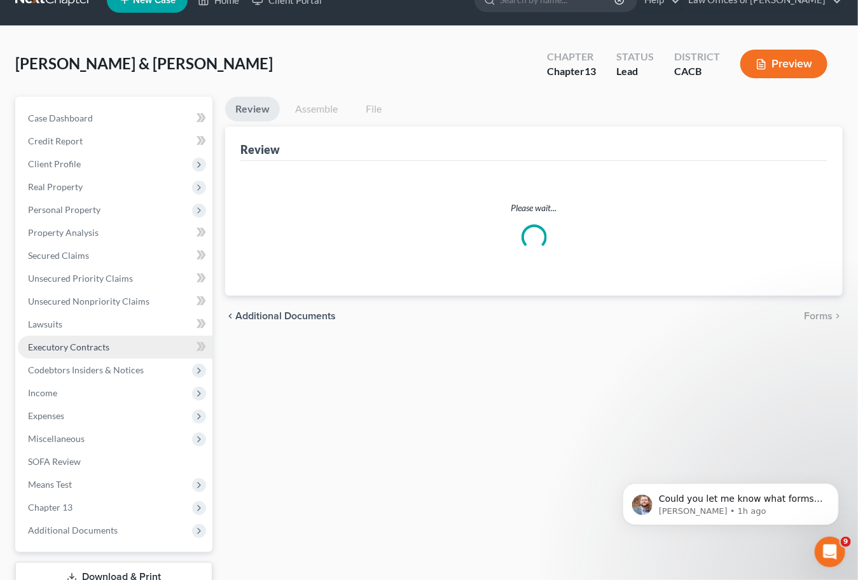
click at [94, 359] on ul "Case Dashboard Payments Invoices Payments Payments Credit Report Client Profile" at bounding box center [115, 324] width 195 height 435
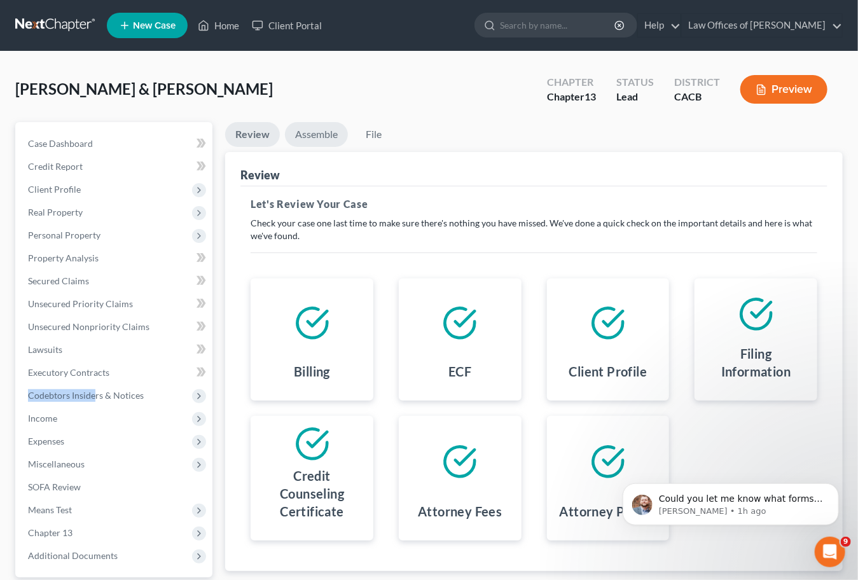
click at [320, 126] on link "Assemble" at bounding box center [316, 134] width 63 height 25
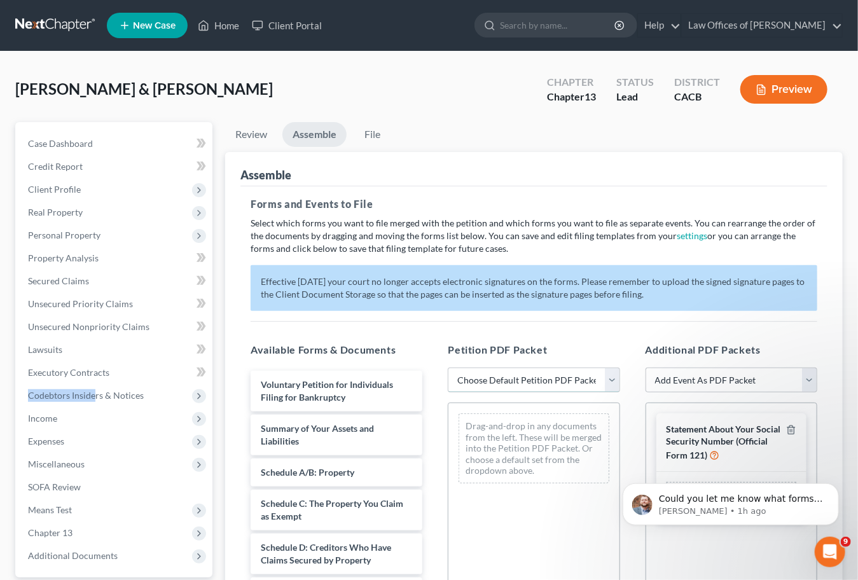
select select "1"
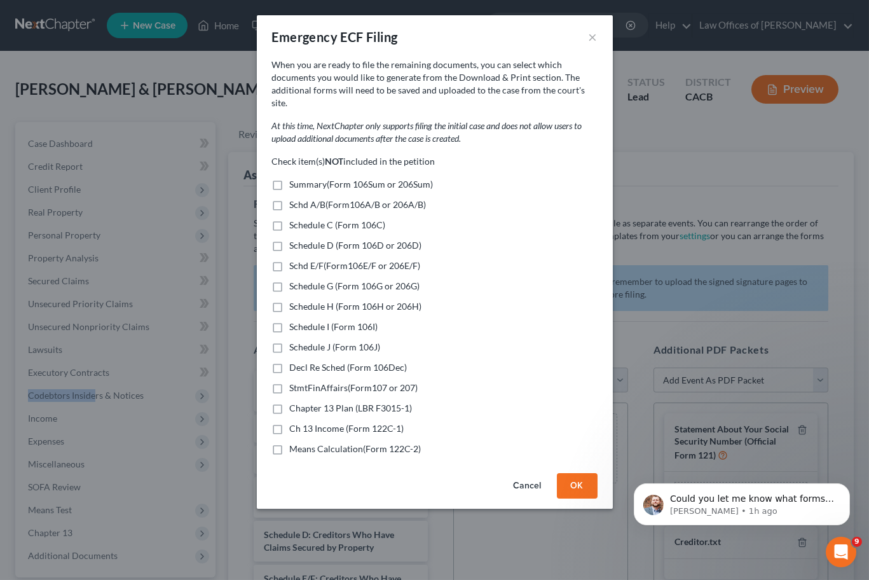
click at [290, 178] on label "Summary(Form 106Sum or 206Sum)" at bounding box center [362, 184] width 144 height 13
click at [295, 178] on input "Summary(Form 106Sum or 206Sum)" at bounding box center [299, 182] width 8 height 8
checkbox input "true"
click at [290, 198] on label "Schd A/B(Form106A/B or 206A/B)" at bounding box center [358, 204] width 137 height 13
click at [295, 198] on input "Schd A/B(Form106A/B or 206A/B)" at bounding box center [299, 202] width 8 height 8
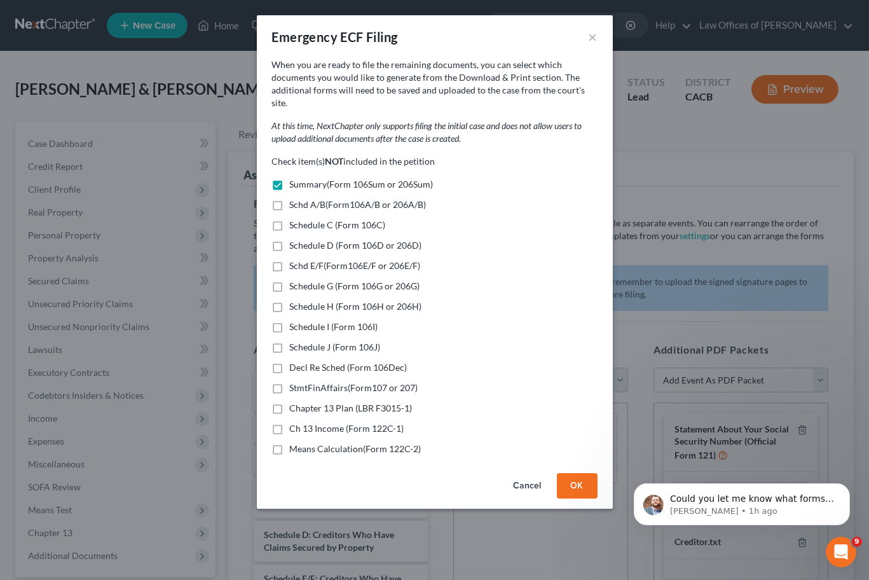
checkbox input "true"
click at [290, 219] on label "Schedule C (Form 106C)" at bounding box center [338, 225] width 96 height 13
click at [295, 219] on input "Schedule C (Form 106C)" at bounding box center [299, 223] width 8 height 8
checkbox input "true"
drag, startPoint x: 278, startPoint y: 226, endPoint x: 278, endPoint y: 238, distance: 11.4
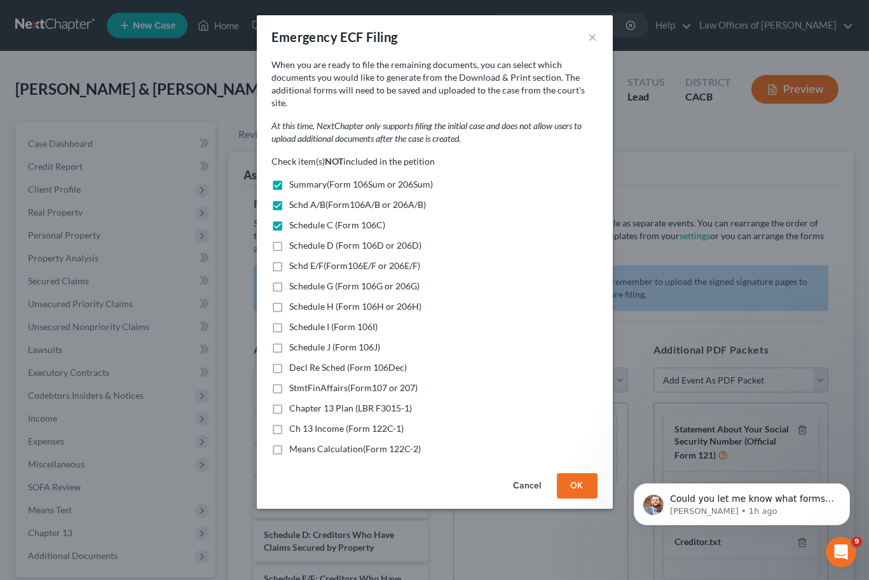
click at [290, 239] on label "Schedule D (Form 106D or 206D)" at bounding box center [356, 245] width 132 height 13
click at [295, 239] on input "Schedule D (Form 106D or 206D)" at bounding box center [299, 243] width 8 height 8
checkbox input "true"
click at [290, 259] on label "Schd E/F(Form106E/F or 206E/F)" at bounding box center [355, 265] width 131 height 13
click at [295, 259] on input "Schd E/F(Form106E/F or 206E/F)" at bounding box center [299, 263] width 8 height 8
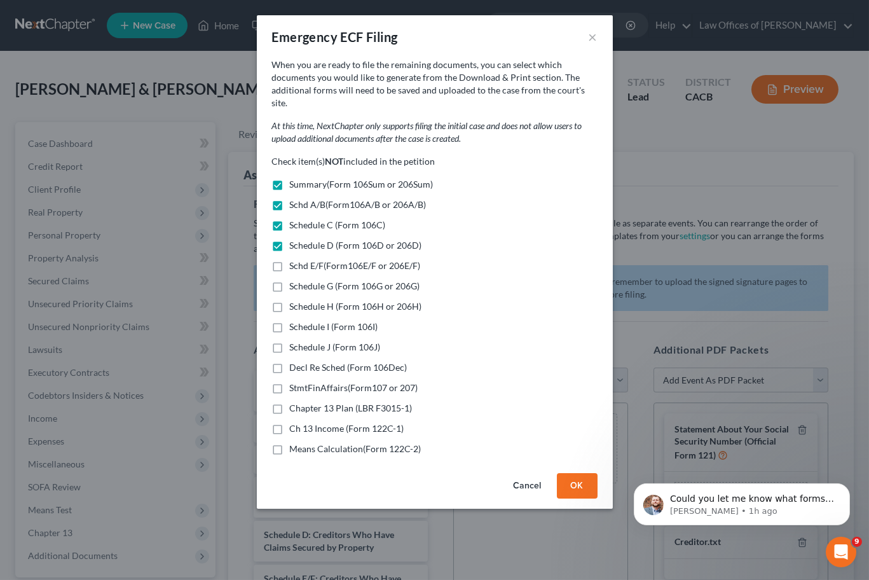
checkbox input "true"
click at [290, 280] on label "Schedule G (Form 106G or 206G)" at bounding box center [355, 286] width 130 height 13
click at [295, 280] on input "Schedule G (Form 106G or 206G)" at bounding box center [299, 284] width 8 height 8
checkbox input "true"
click at [290, 300] on label "Schedule H (Form 106H or 206H)" at bounding box center [356, 306] width 132 height 13
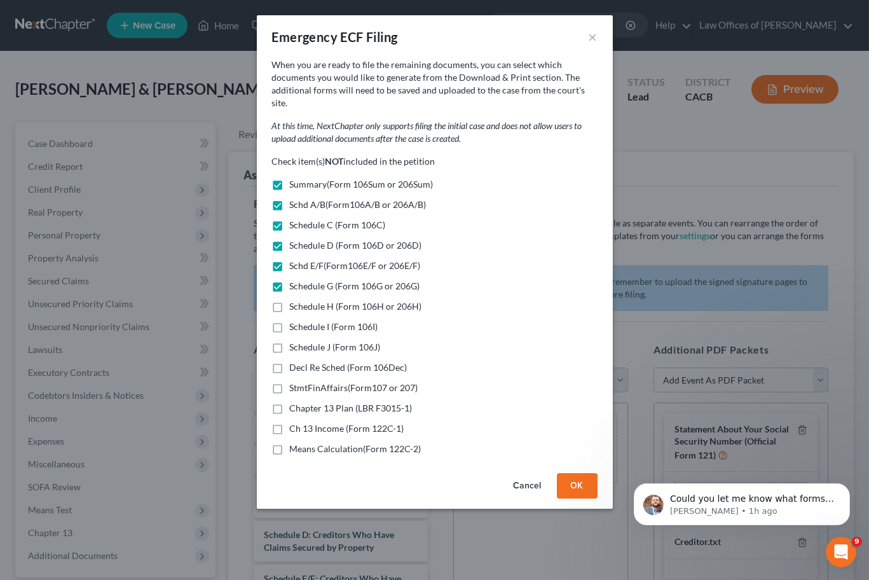
click at [295, 300] on input "Schedule H (Form 106H or 206H)" at bounding box center [299, 304] width 8 height 8
checkbox input "true"
click at [290, 320] on label "Schedule I (Form 106I)" at bounding box center [334, 326] width 88 height 13
click at [295, 320] on input "Schedule I (Form 106I)" at bounding box center [299, 324] width 8 height 8
checkbox input "true"
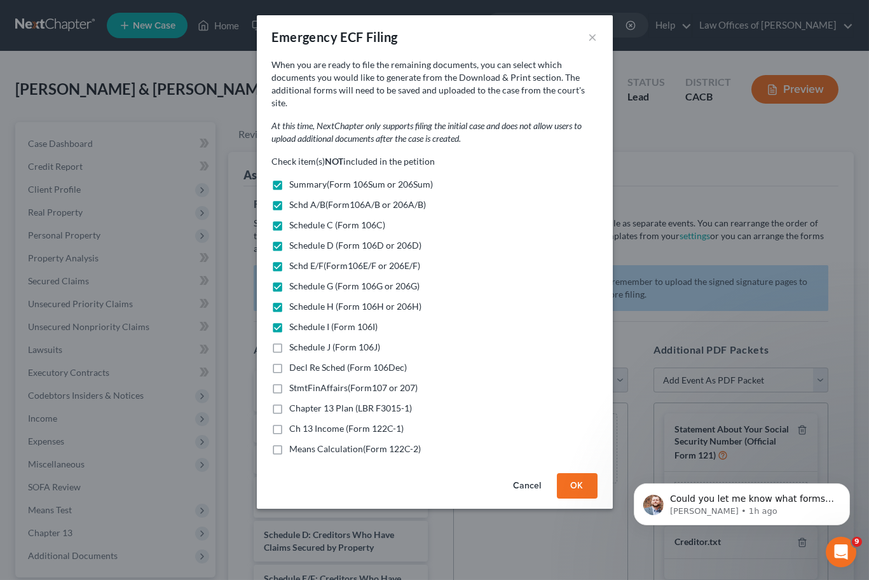
click at [290, 341] on label "Schedule J (Form 106J)" at bounding box center [335, 347] width 91 height 13
click at [295, 341] on input "Schedule J (Form 106J)" at bounding box center [299, 345] width 8 height 8
checkbox input "true"
click at [290, 361] on label "Decl Re Sched (Form 106Dec)" at bounding box center [349, 367] width 118 height 13
click at [295, 361] on input "Decl Re Sched (Form 106Dec)" at bounding box center [299, 365] width 8 height 8
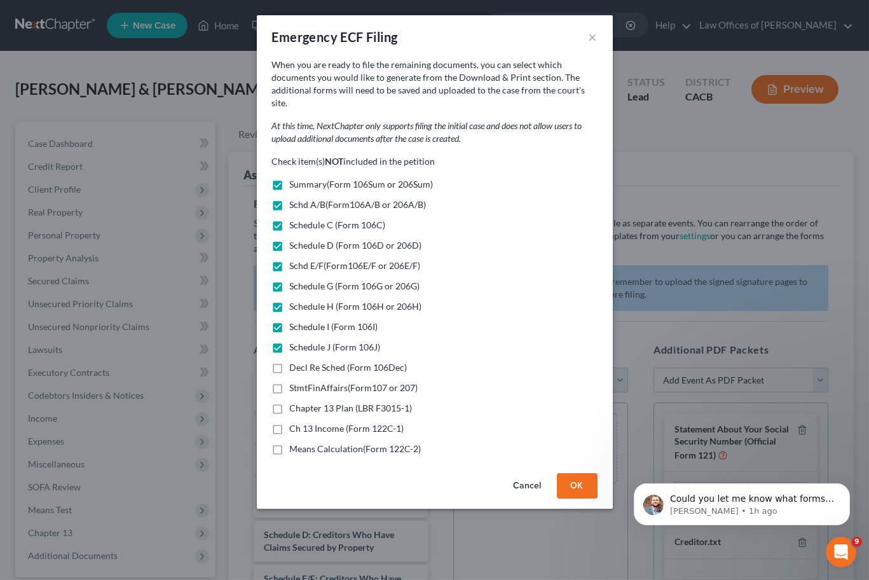
checkbox input "true"
click at [290, 382] on label "StmtFinAffairs(Form107 or 207)" at bounding box center [354, 388] width 128 height 13
click at [295, 382] on input "StmtFinAffairs(Form107 or 207)" at bounding box center [299, 386] width 8 height 8
checkbox input "true"
drag, startPoint x: 279, startPoint y: 389, endPoint x: 279, endPoint y: 399, distance: 10.2
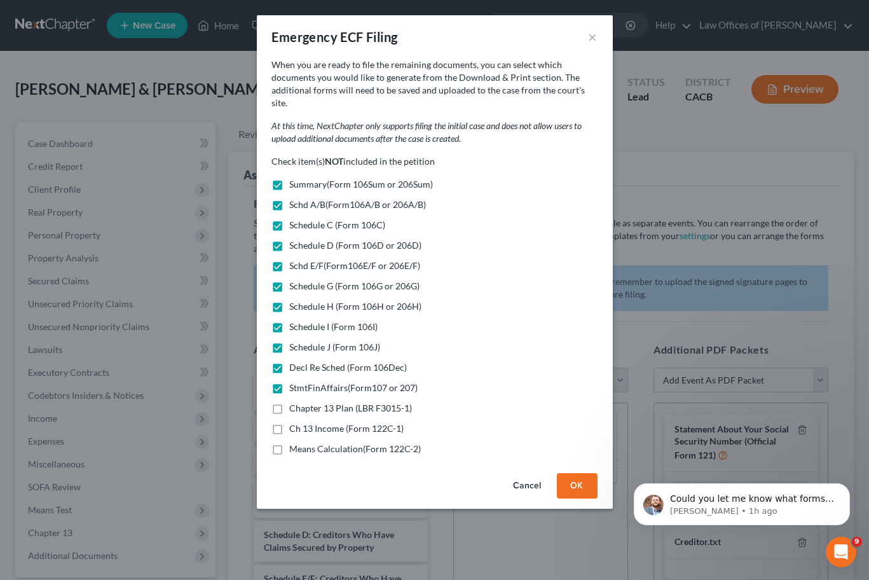
click at [290, 402] on label "Chapter 13 Plan (LBR F3015-1)" at bounding box center [351, 408] width 123 height 13
click at [295, 402] on input "Chapter 13 Plan (LBR F3015-1)" at bounding box center [299, 406] width 8 height 8
checkbox input "true"
click at [290, 422] on label "Ch 13 Income (Form 122C-1)" at bounding box center [347, 428] width 114 height 13
click at [295, 422] on input "Ch 13 Income (Form 122C-1)" at bounding box center [299, 426] width 8 height 8
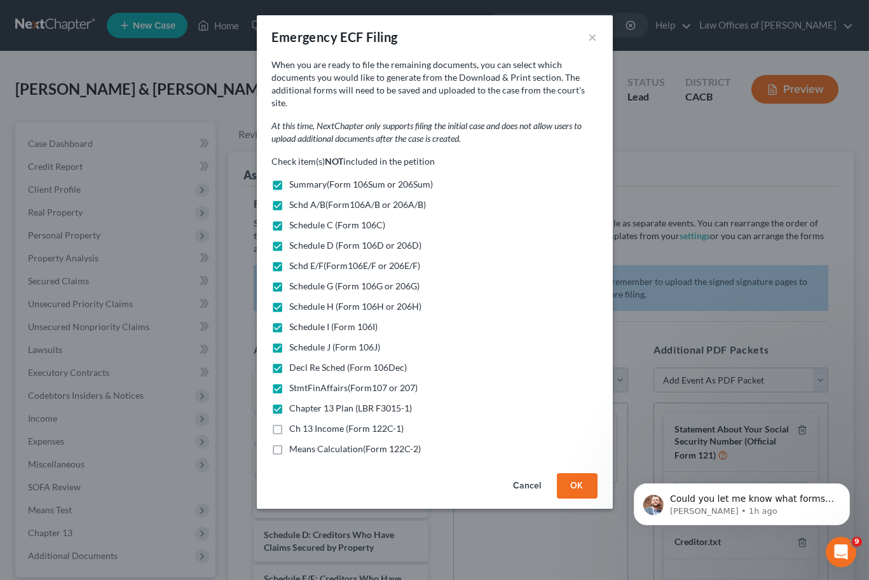
checkbox input "true"
click at [290, 443] on label "Means Calculation(Form 122C-2)" at bounding box center [356, 449] width 132 height 13
click at [295, 443] on input "Means Calculation(Form 122C-2)" at bounding box center [299, 447] width 8 height 8
checkbox input "true"
click at [582, 473] on button "OK" at bounding box center [577, 485] width 41 height 25
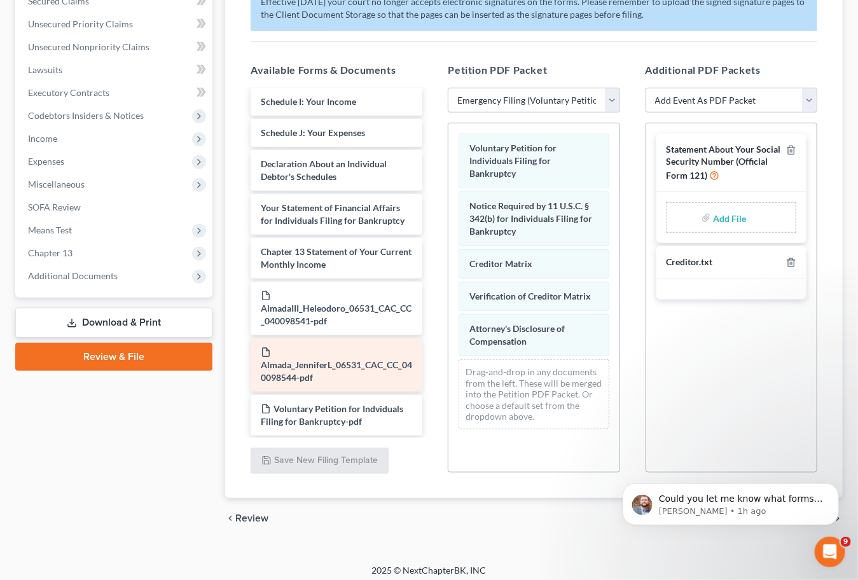
scroll to position [313, 0]
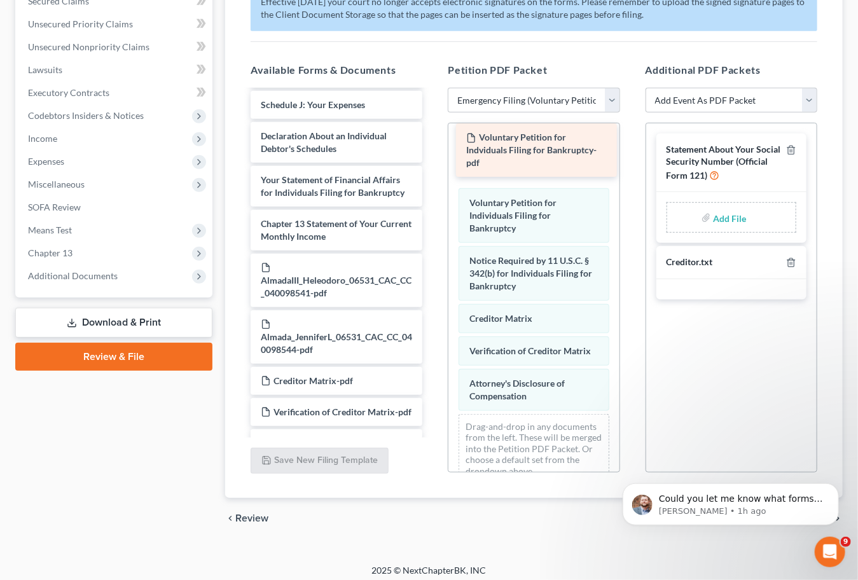
drag, startPoint x: 315, startPoint y: 376, endPoint x: 520, endPoint y: 149, distance: 305.2
click at [432, 149] on div "Voluntary Petition for Indviduals Filing for Bankruptcy-pdf Summary of Your Ass…" at bounding box center [336, 249] width 192 height 942
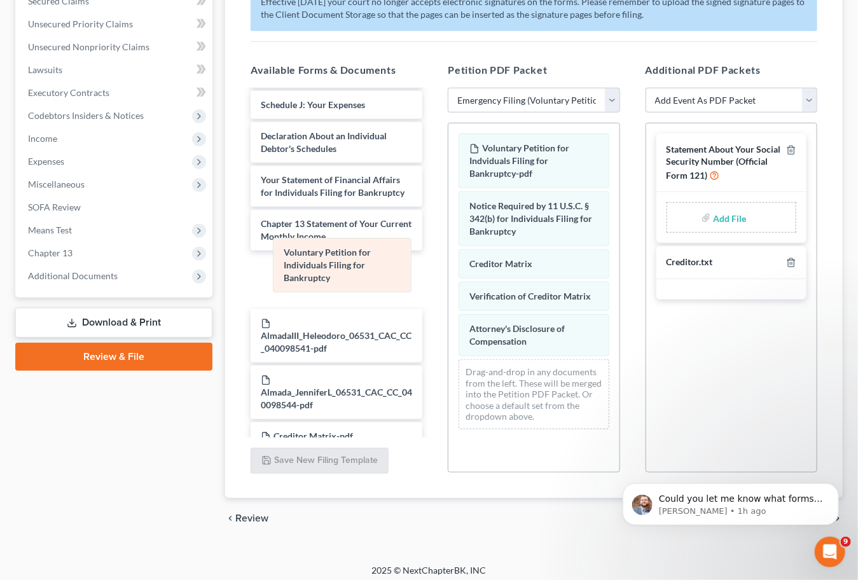
drag, startPoint x: 515, startPoint y: 205, endPoint x: 329, endPoint y: 259, distance: 193.8
click at [448, 259] on div "Voluntary Petition for Individuals Filing for Bankruptcy Voluntary Petition for…" at bounding box center [533, 281] width 170 height 316
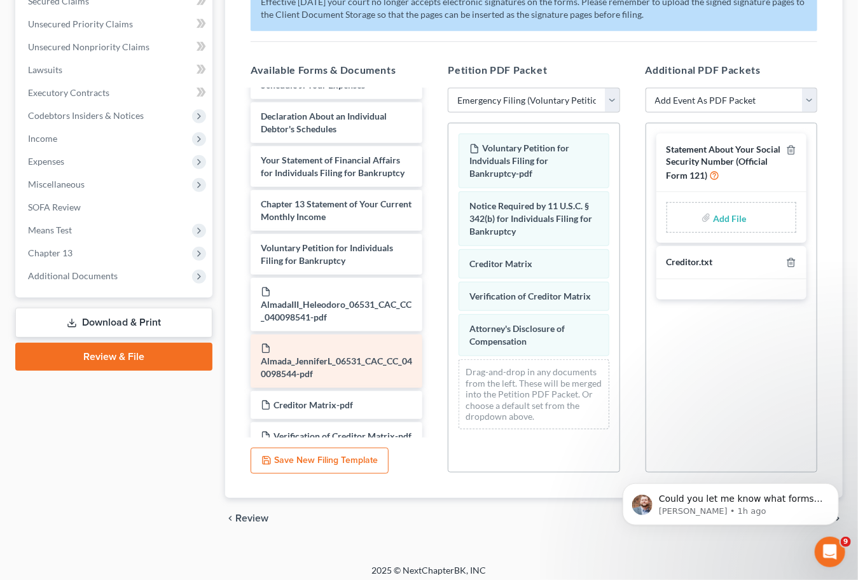
scroll to position [359, 0]
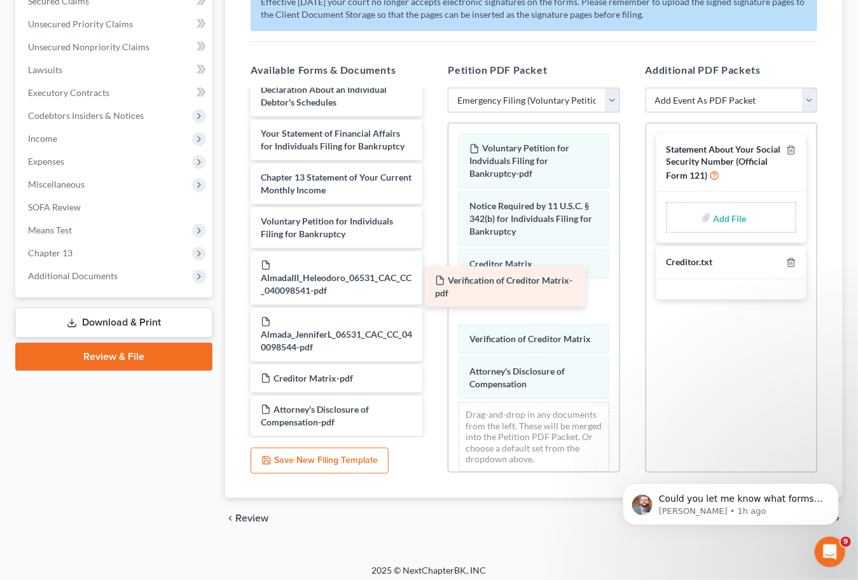
drag, startPoint x: 349, startPoint y: 376, endPoint x: 523, endPoint y: 275, distance: 201.8
click at [432, 275] on div "Verification of Creditor Matrix-pdf Summary of Your Assets and Liabilities Sche…" at bounding box center [336, 209] width 192 height 955
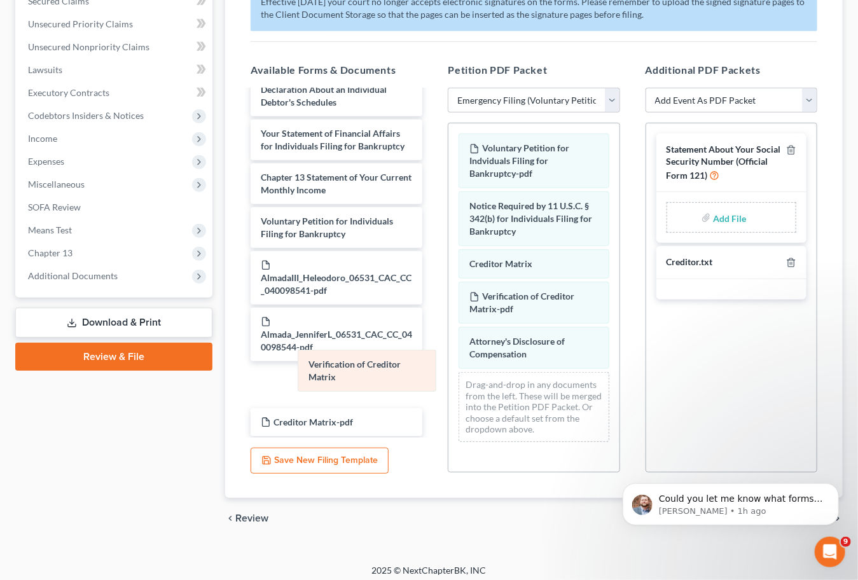
drag, startPoint x: 514, startPoint y: 336, endPoint x: 357, endPoint y: 369, distance: 160.6
click at [448, 369] on div "Verification of Creditor Matrix Voluntary Petition for Indviduals Filing for Ba…" at bounding box center [533, 287] width 170 height 329
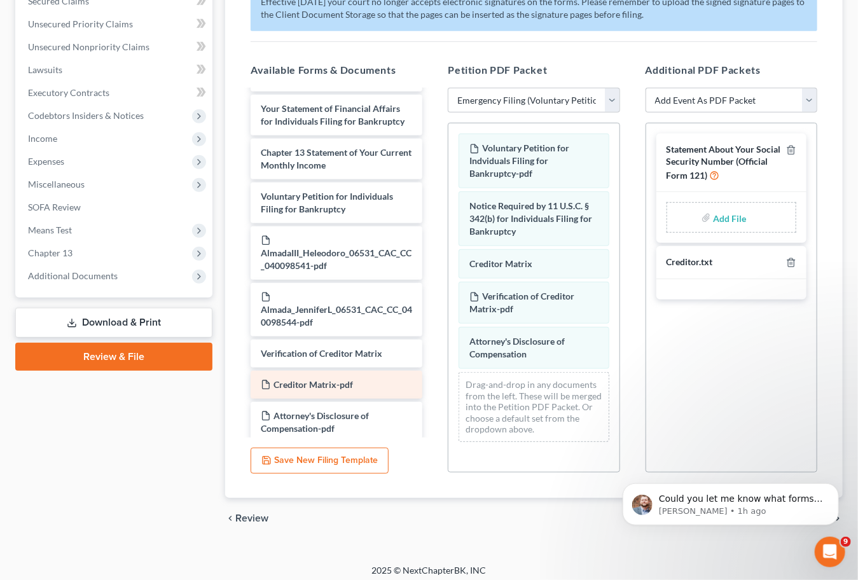
scroll to position [387, 0]
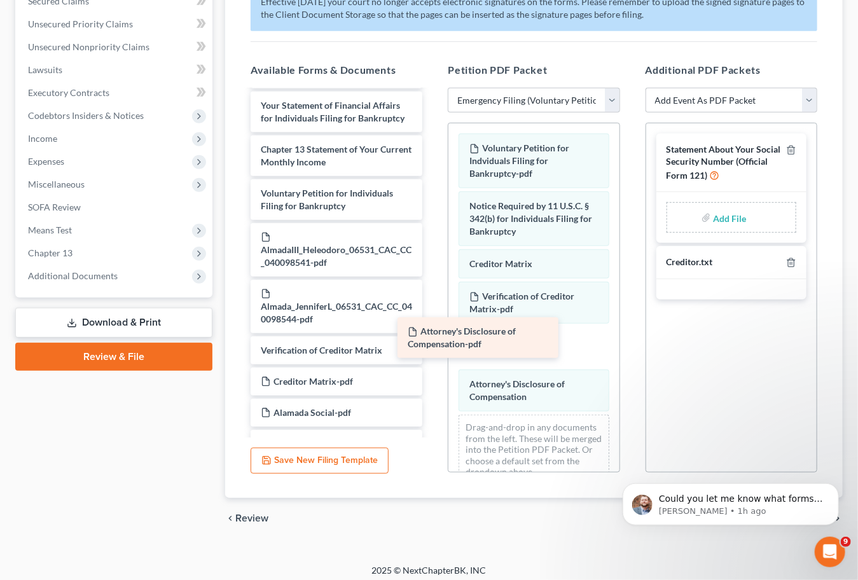
drag, startPoint x: 375, startPoint y: 368, endPoint x: 493, endPoint y: 317, distance: 128.2
click at [432, 317] on div "Attorney's Disclosure of Compensation-pdf Summary of Your Assets and Liabilitie…" at bounding box center [336, 175] width 192 height 942
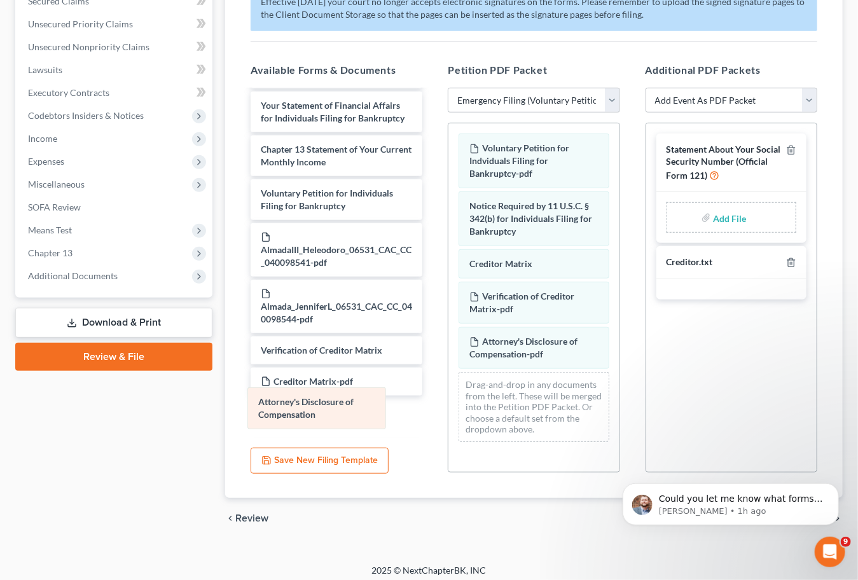
drag, startPoint x: 525, startPoint y: 374, endPoint x: 320, endPoint y: 399, distance: 205.7
click at [448, 399] on div "Attorney's Disclosure of Compensation Voluntary Petition for Indviduals Filing …" at bounding box center [533, 287] width 170 height 329
click at [718, 208] on input "file" at bounding box center [728, 217] width 31 height 23
type input "C:\fakepath\Alamada Social.pdf"
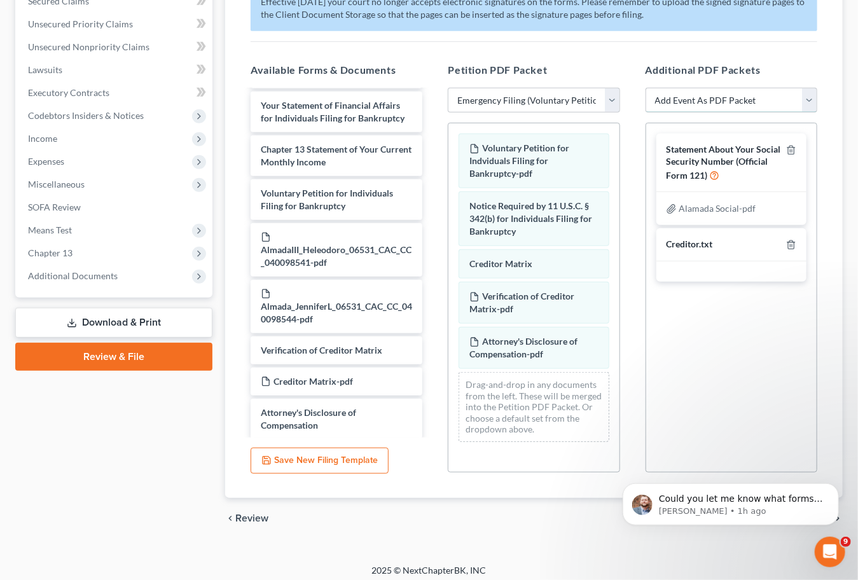
select select "8"
select select
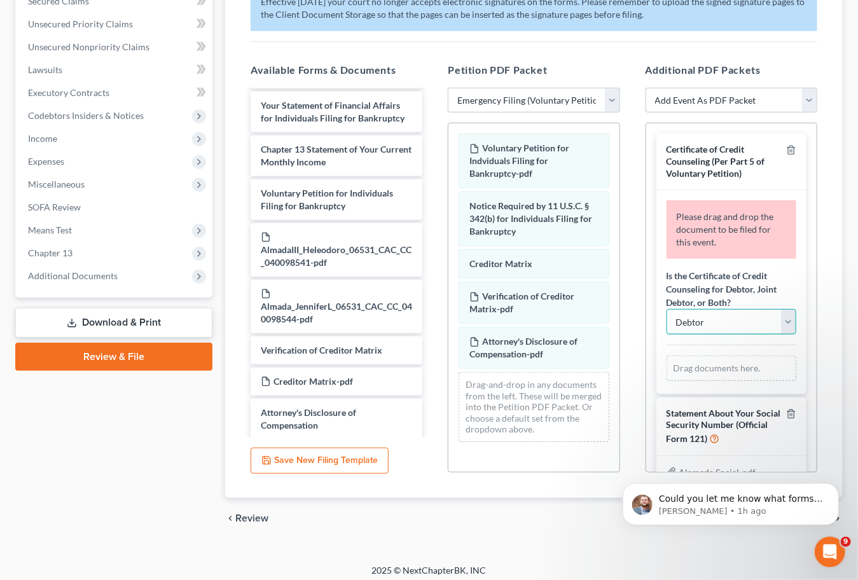
select select "2"
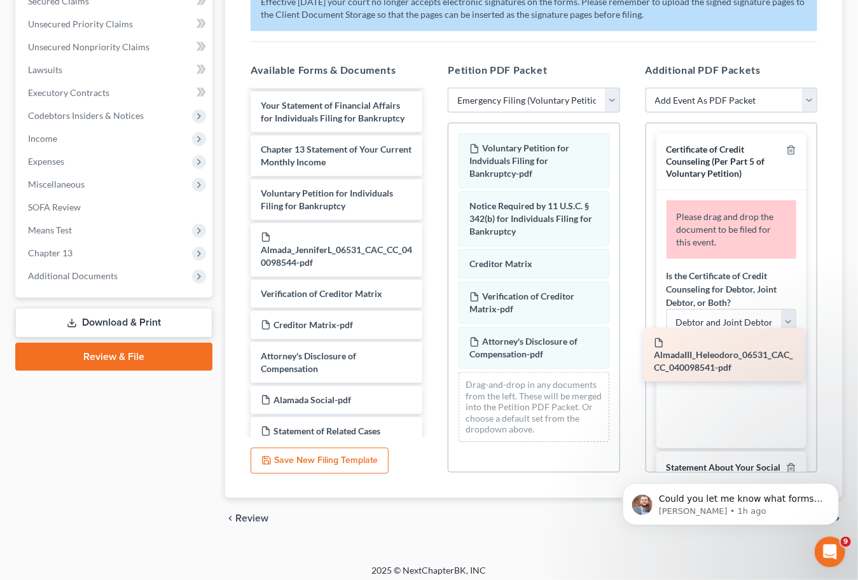
drag, startPoint x: 294, startPoint y: 233, endPoint x: 687, endPoint y: 349, distance: 409.6
click at [432, 349] on div "AlmadaIII_Heleodoro_06531_CAC_CC_040098541-pdf Summary of Your Assets and Liabi…" at bounding box center [336, 169] width 192 height 930
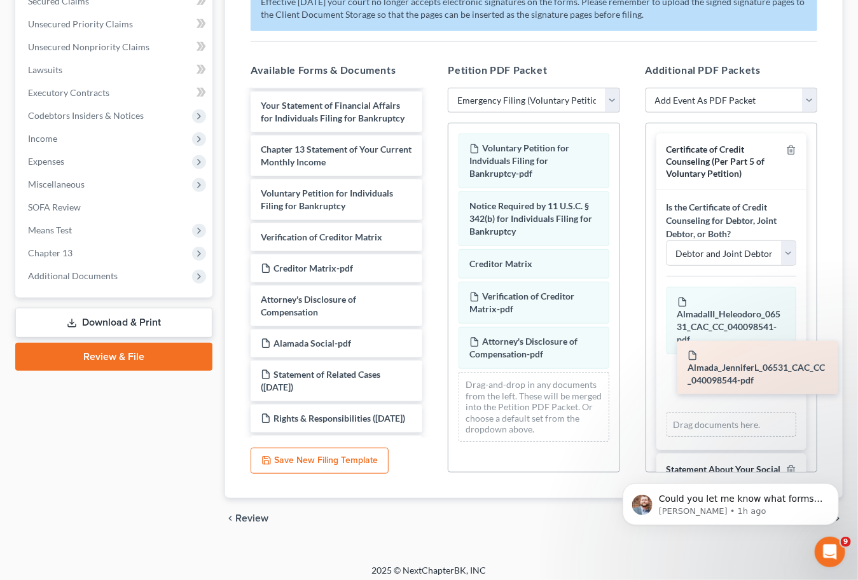
drag, startPoint x: 279, startPoint y: 238, endPoint x: 705, endPoint y: 367, distance: 445.6
click at [432, 367] on div "Almada_JenniferL_06531_CAC_CC_040098544-pdf Summary of Your Assets and Liabilit…" at bounding box center [336, 140] width 192 height 873
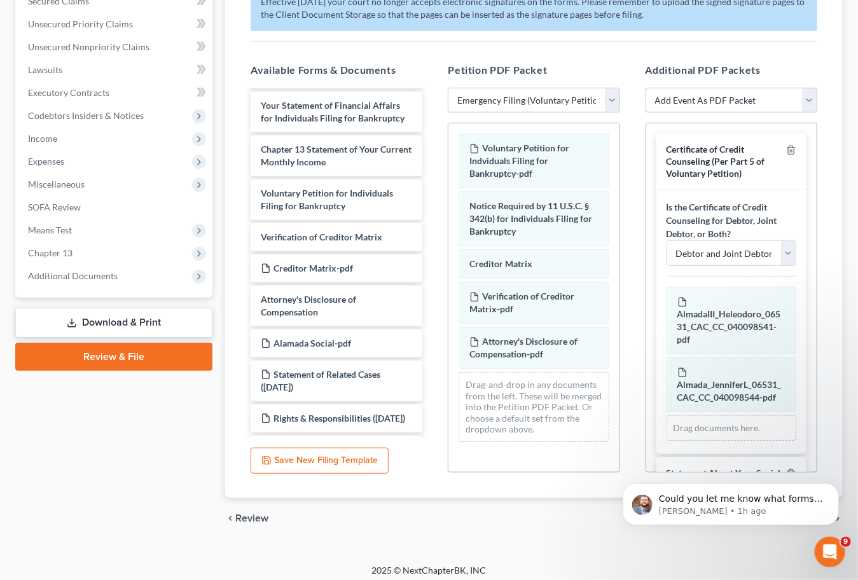
scroll to position [143, 0]
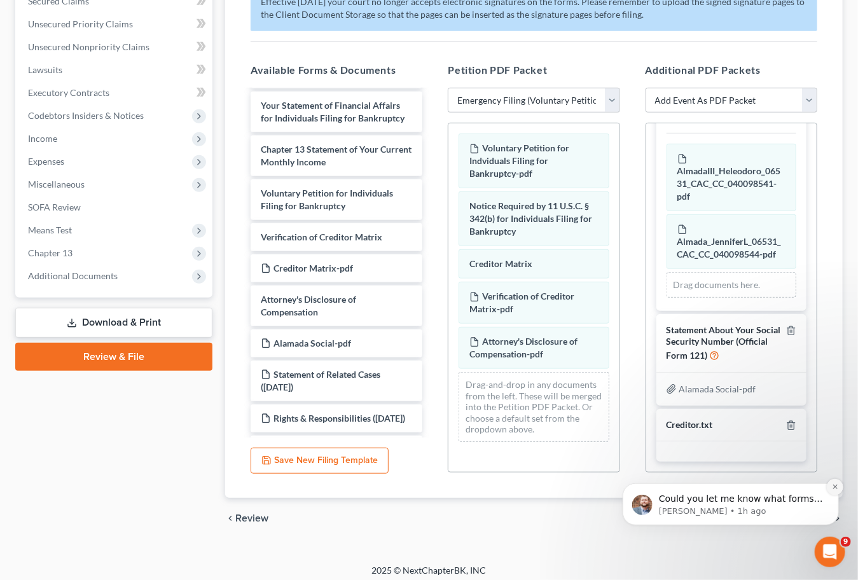
click at [831, 490] on icon "Dismiss notification" at bounding box center [834, 486] width 7 height 7
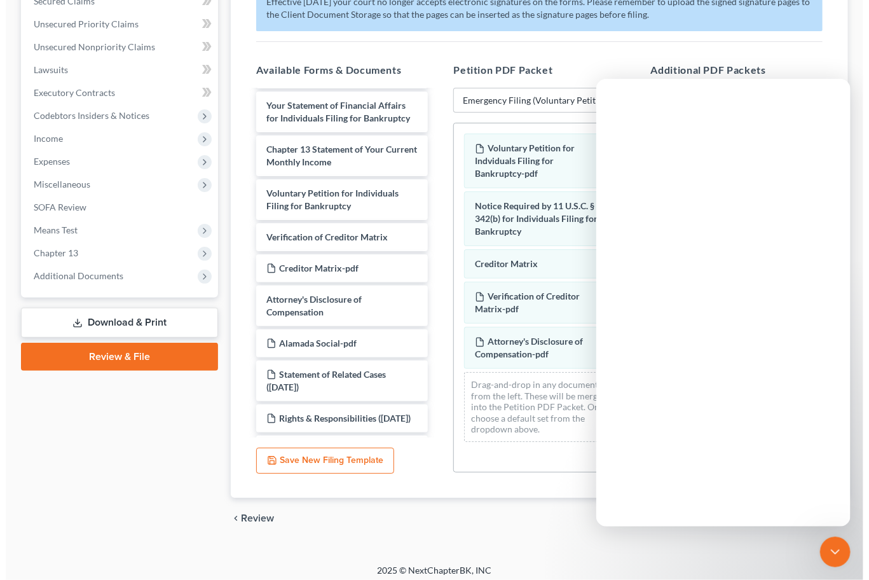
scroll to position [0, 0]
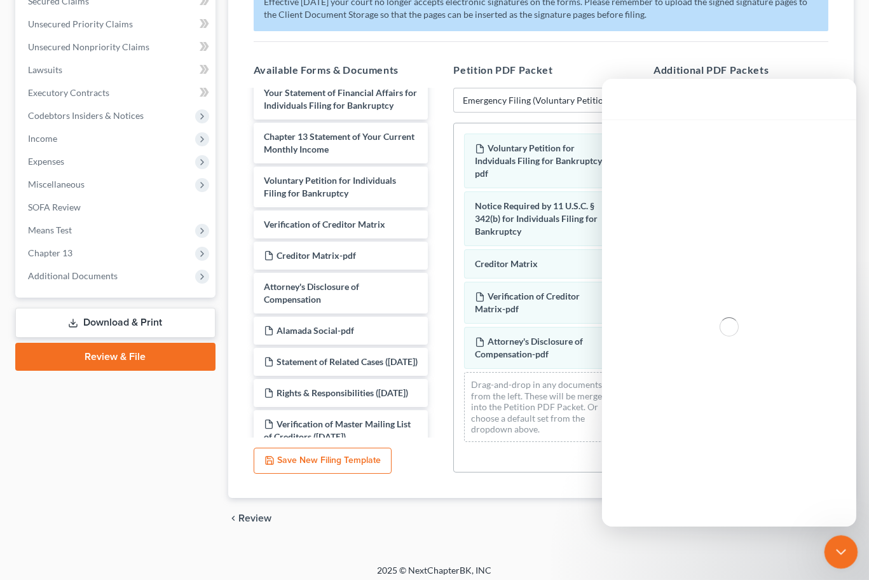
click at [840, 546] on icon "Close Intercom Messenger" at bounding box center [839, 549] width 15 height 15
drag, startPoint x: 835, startPoint y: 560, endPoint x: 846, endPoint y: 560, distance: 11.4
click at [835, 561] on div "Close Intercom Messenger" at bounding box center [839, 550] width 31 height 31
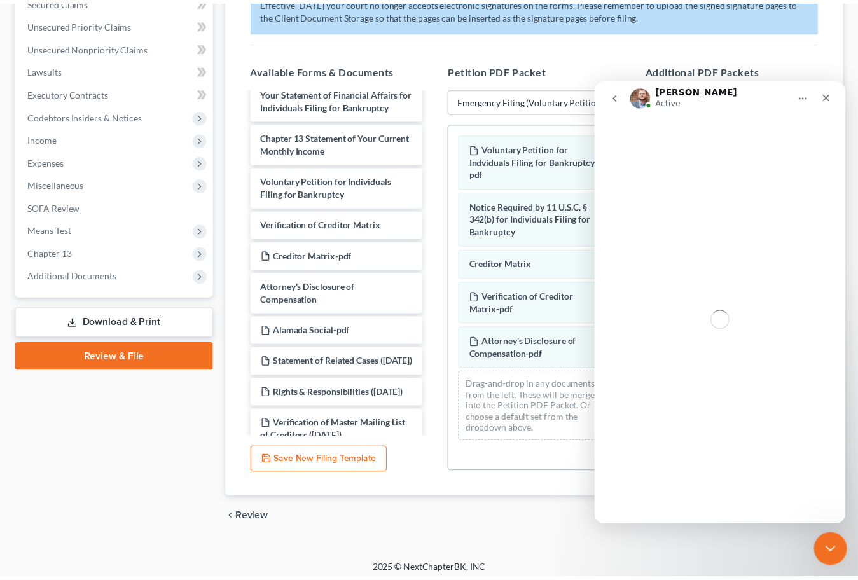
scroll to position [280, 0]
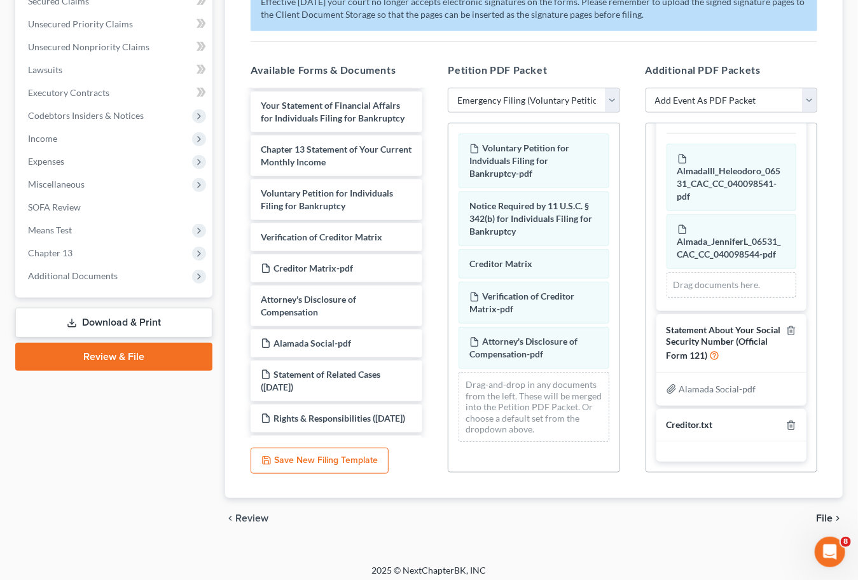
click at [836, 514] on icon "chevron_right" at bounding box center [837, 518] width 10 height 10
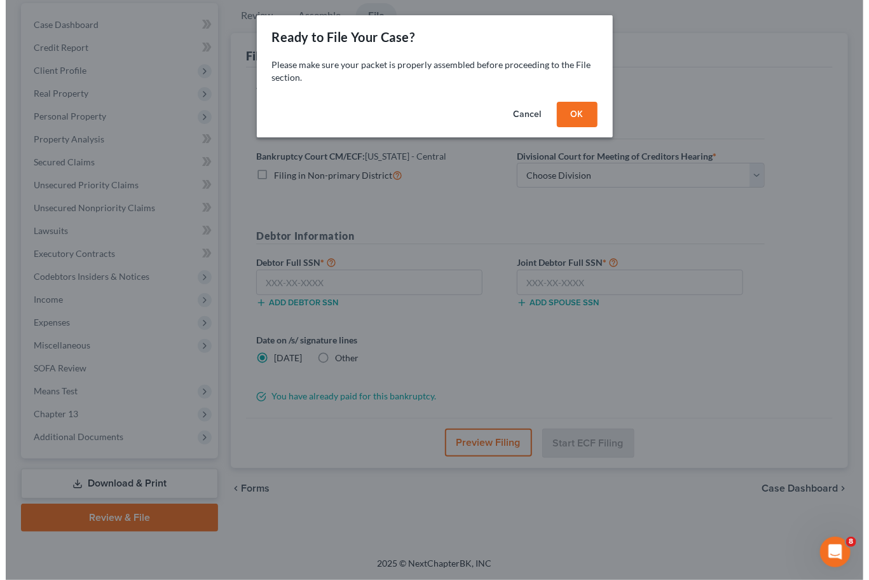
scroll to position [102, 0]
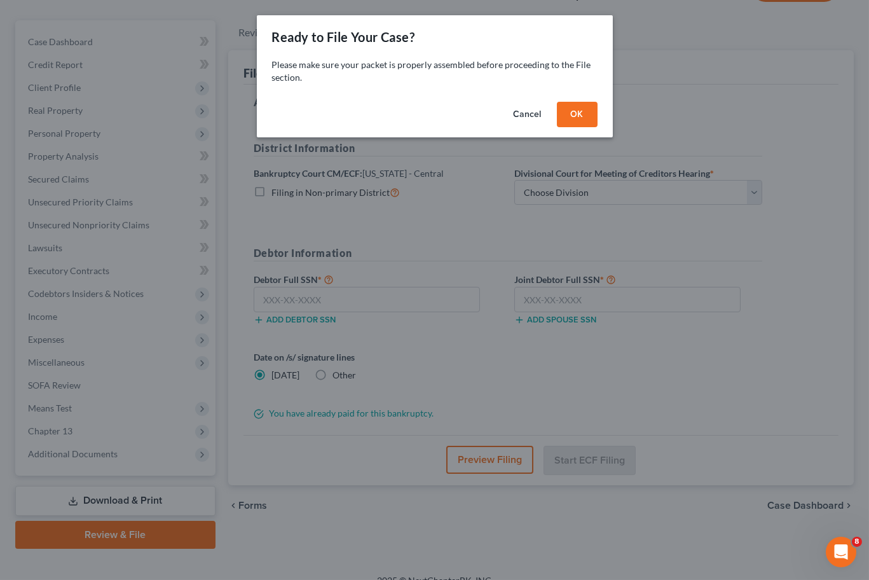
click at [566, 114] on button "OK" at bounding box center [577, 114] width 41 height 25
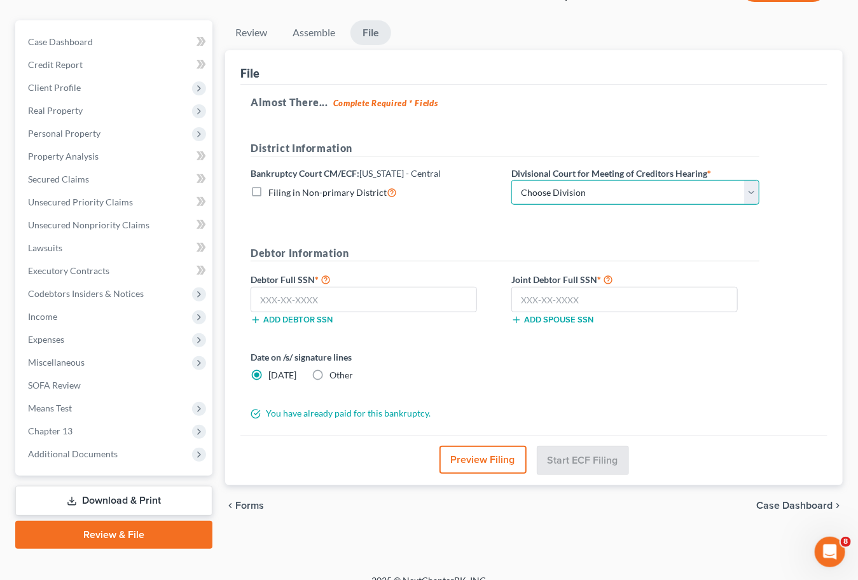
select select "2"
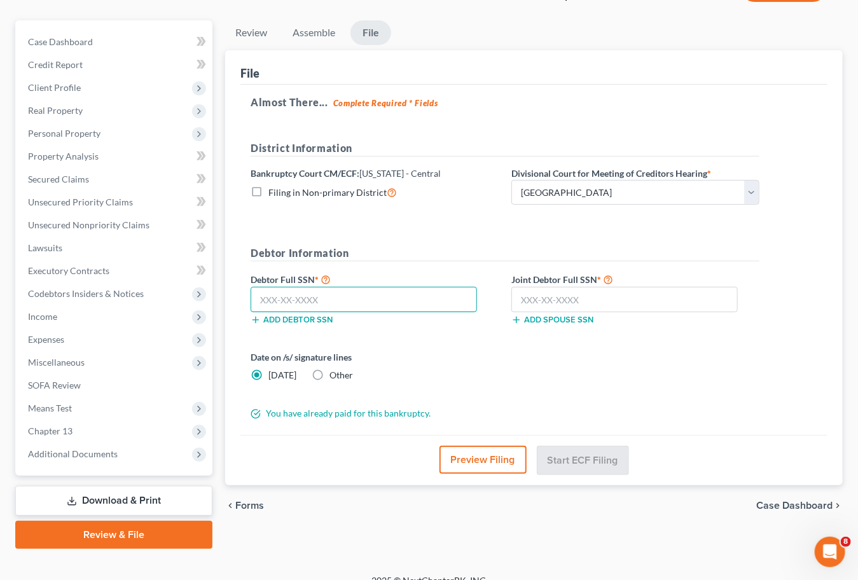
click at [355, 300] on input "text" at bounding box center [364, 299] width 226 height 25
paste input "571-45-1344"
type input "571-45-1344"
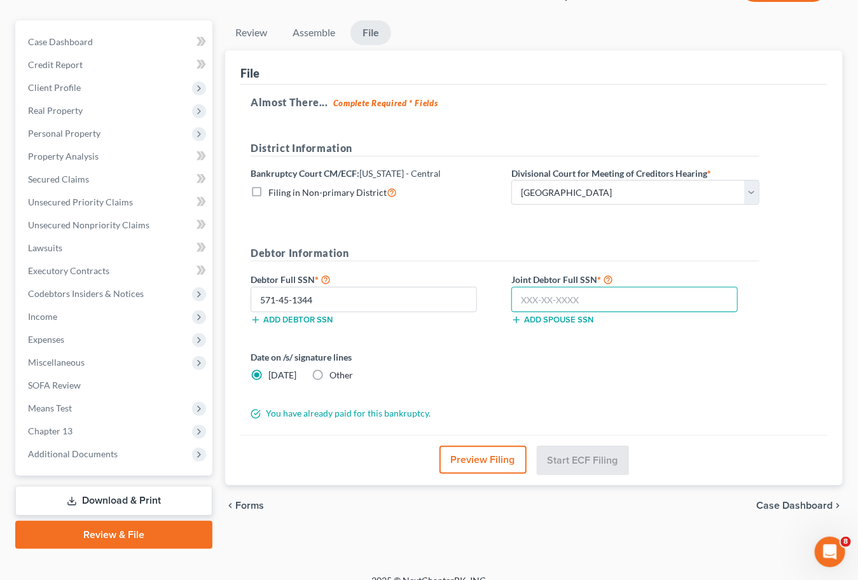
click at [535, 296] on input "text" at bounding box center [624, 299] width 226 height 25
paste input "607-07-1752"
type input "607-07-1752"
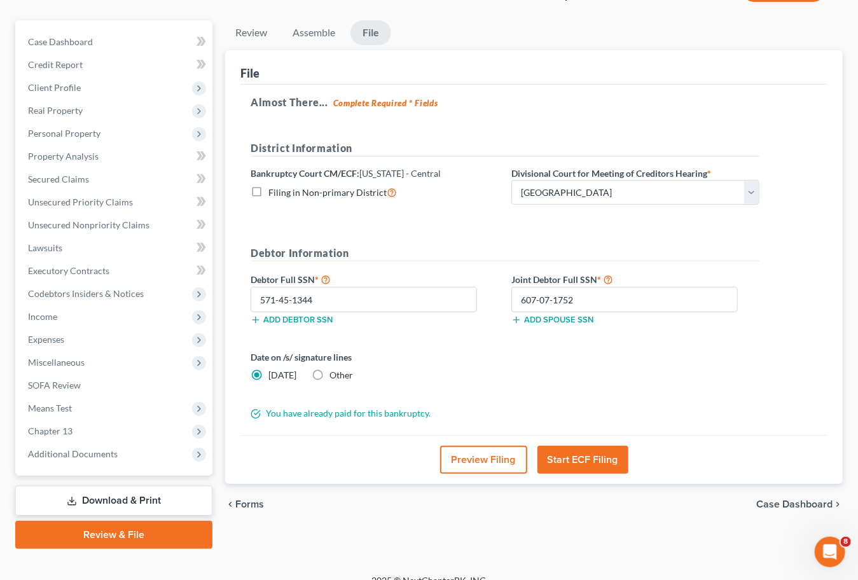
click at [464, 462] on button "Preview Filing" at bounding box center [483, 460] width 87 height 28
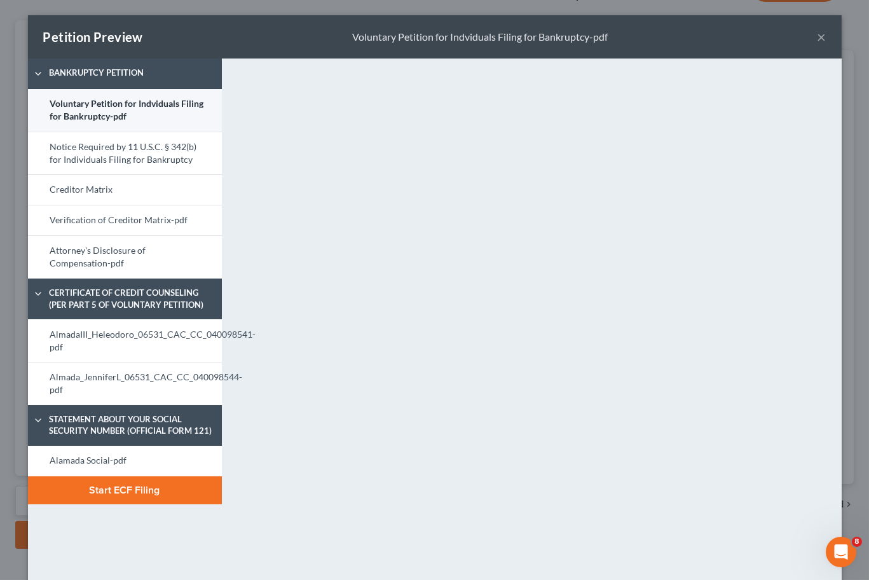
click at [81, 109] on link "Voluntary Petition for Indviduals Filing for Bankruptcy-pdf" at bounding box center [125, 110] width 194 height 43
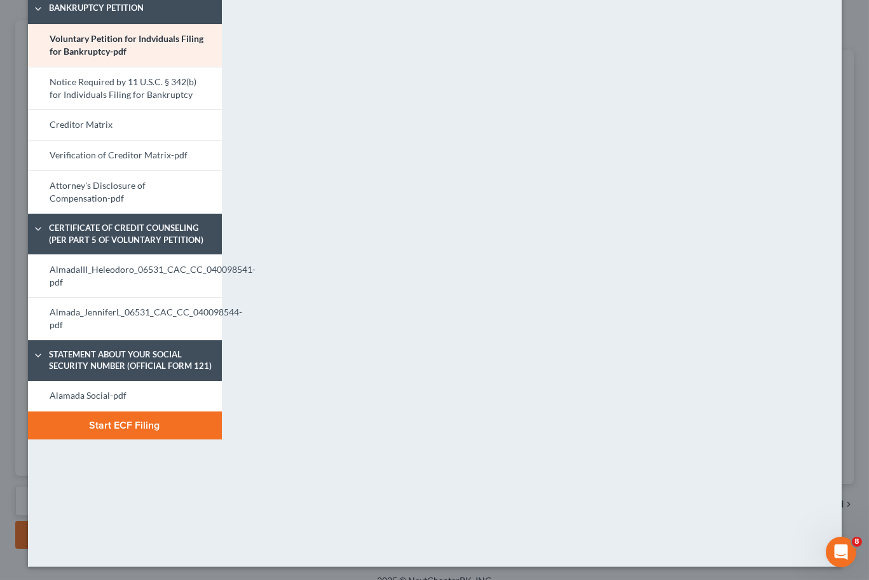
scroll to position [0, 0]
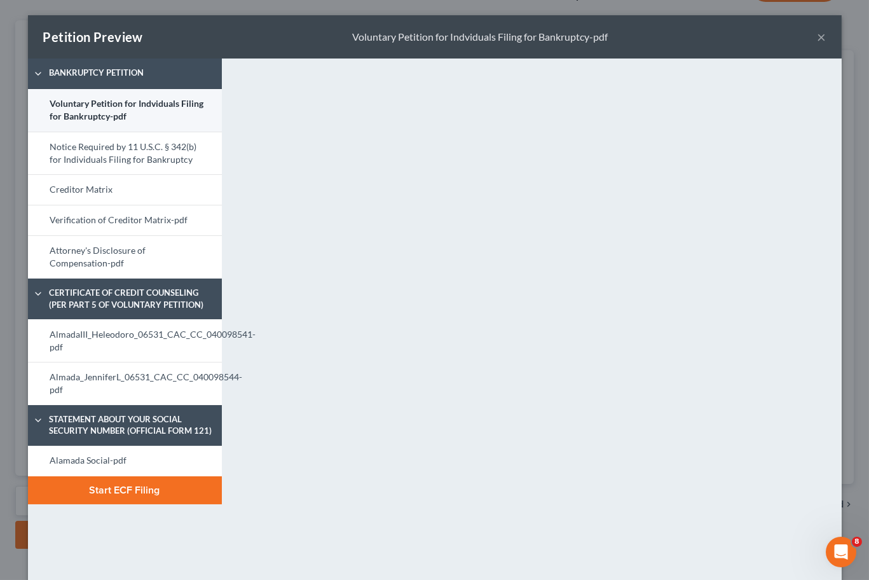
click at [114, 111] on link "Voluntary Petition for Indviduals Filing for Bankruptcy-pdf" at bounding box center [125, 110] width 194 height 43
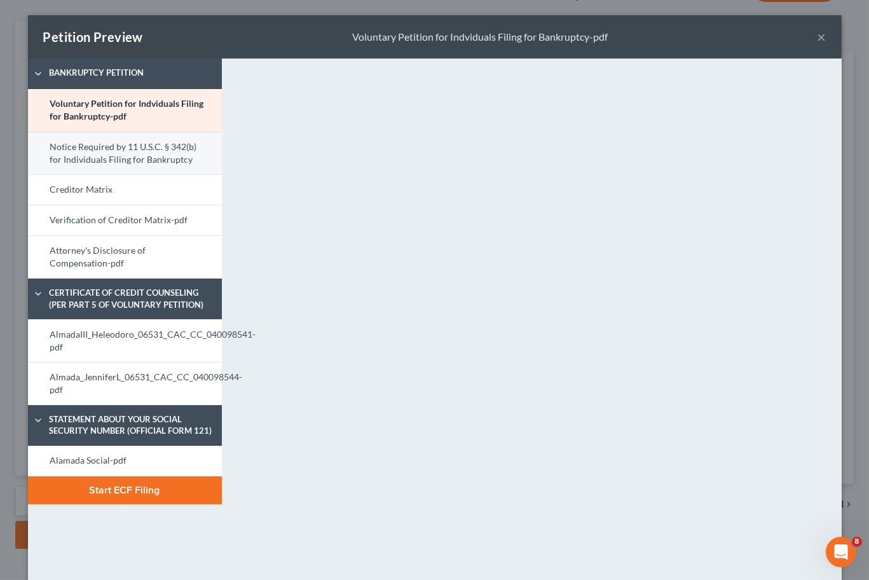
scroll to position [65, 0]
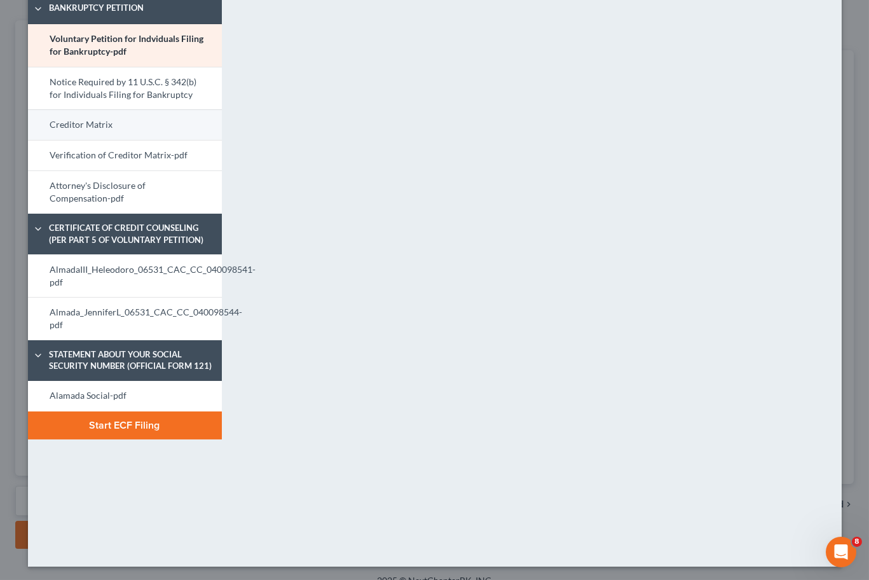
click at [79, 115] on link "Creditor Matrix" at bounding box center [125, 124] width 194 height 31
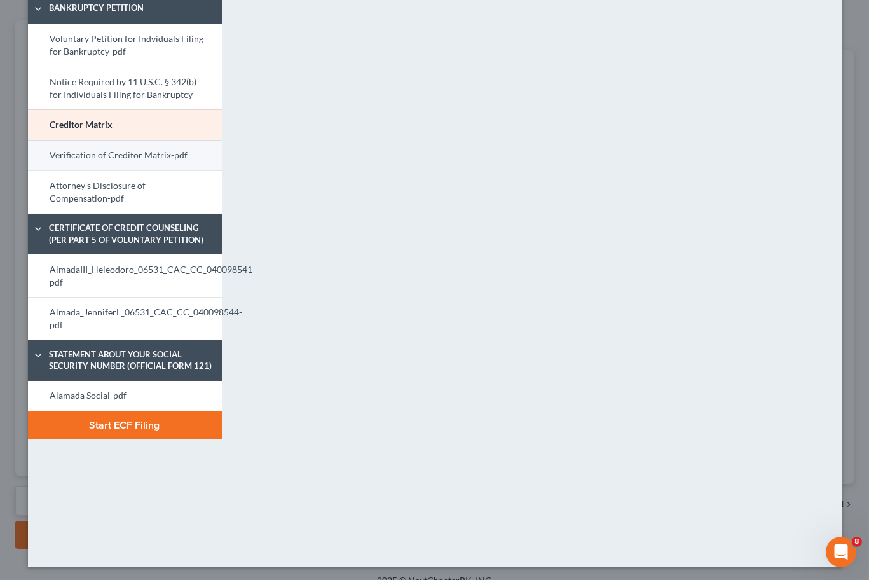
click at [121, 155] on link "Verification of Creditor Matrix-pdf" at bounding box center [125, 155] width 194 height 31
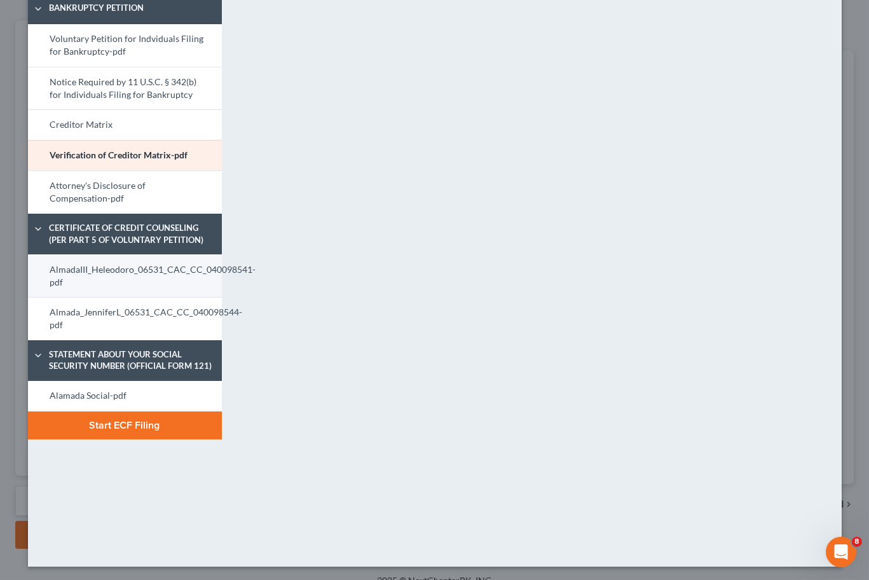
click at [122, 273] on link "AlmadaIII_Heleodoro_06531_CAC_CC_040098541-pdf" at bounding box center [125, 275] width 194 height 43
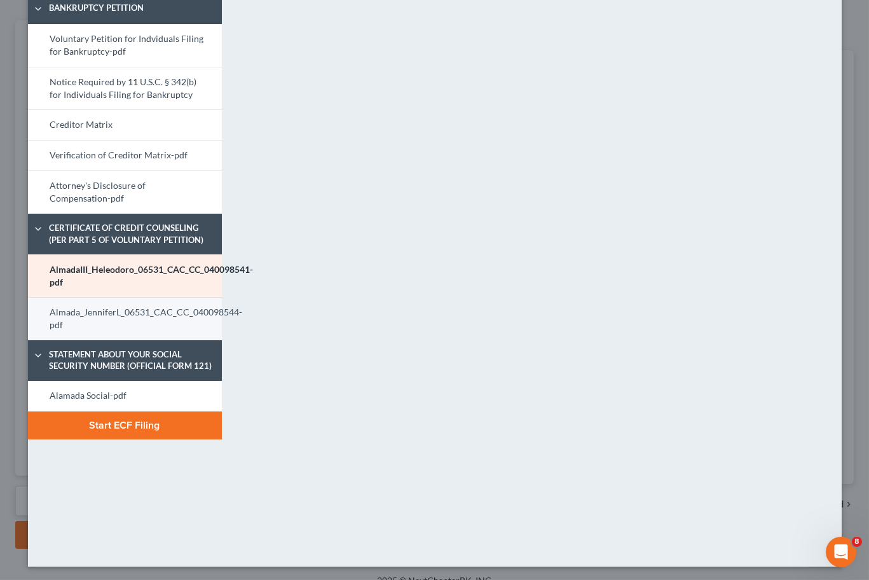
click at [104, 313] on link "Almada_JenniferL_06531_CAC_CC_040098544-pdf" at bounding box center [125, 318] width 194 height 43
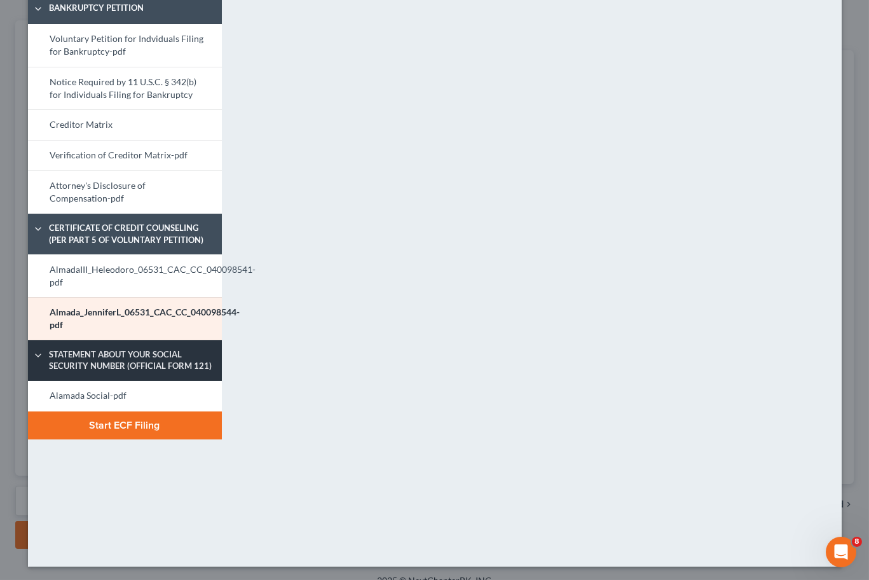
click at [111, 350] on span "Statement About Your Social Security Number (Official Form 121)" at bounding box center [133, 360] width 180 height 24
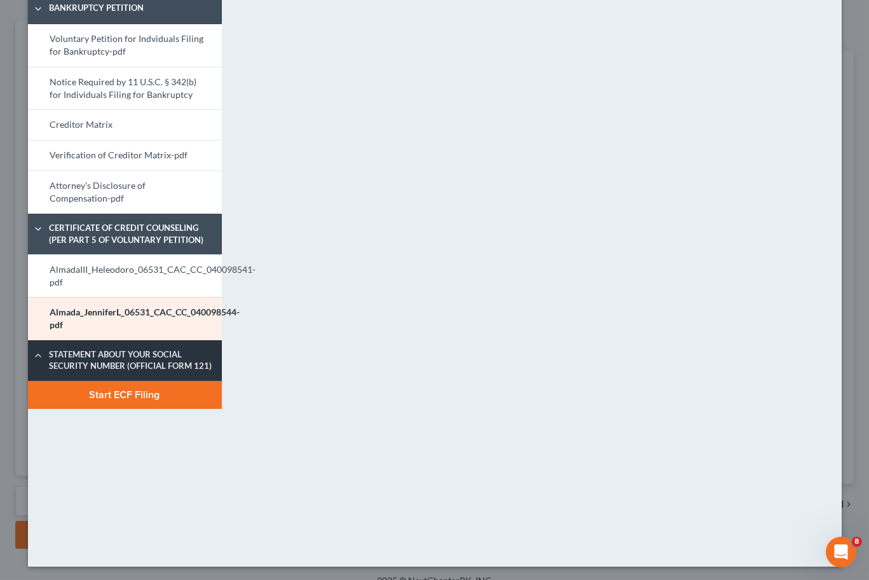
click at [113, 357] on span "Statement About Your Social Security Number (Official Form 121)" at bounding box center [133, 360] width 180 height 24
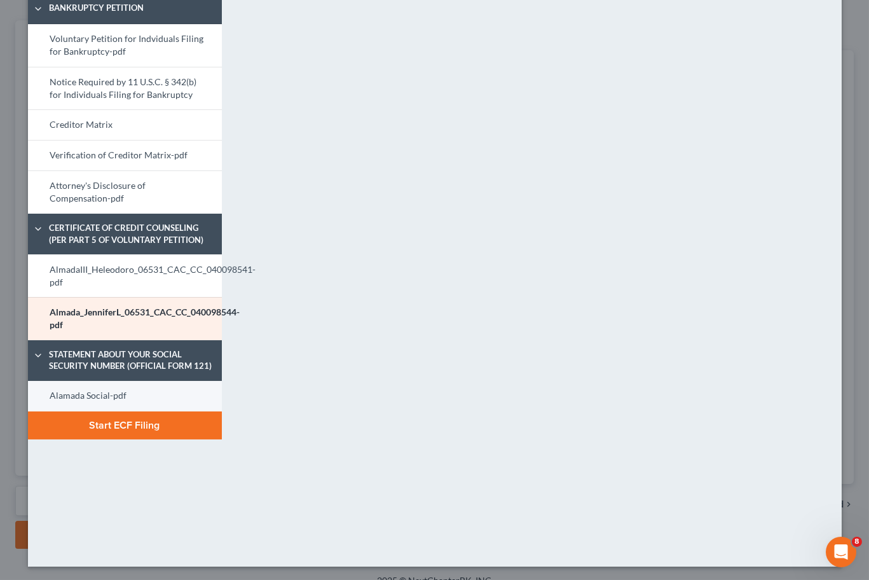
click at [111, 381] on link "Alamada Social-pdf" at bounding box center [125, 396] width 194 height 31
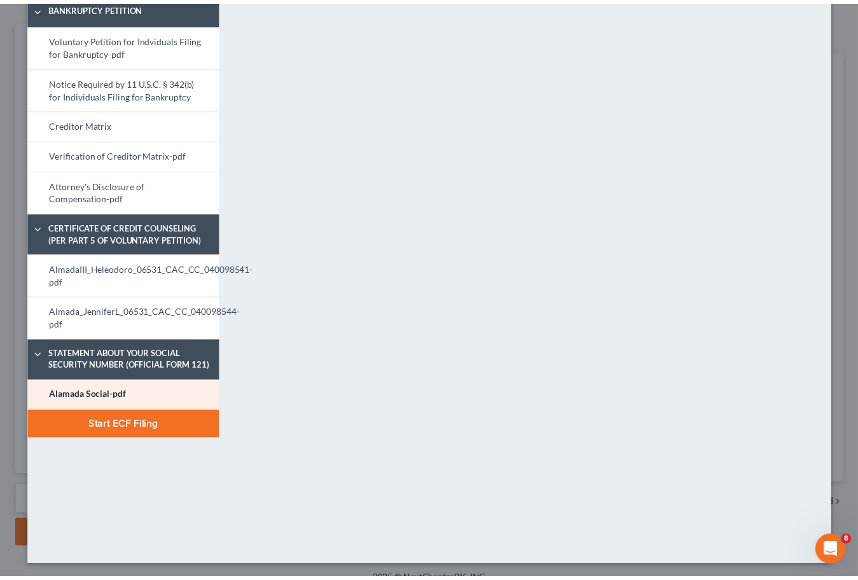
scroll to position [0, 0]
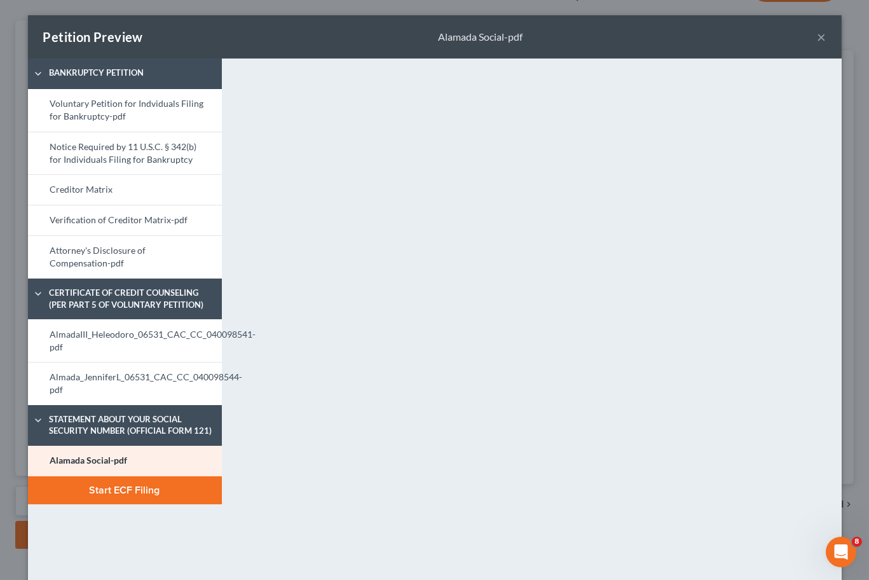
click at [819, 40] on button "×" at bounding box center [822, 36] width 9 height 15
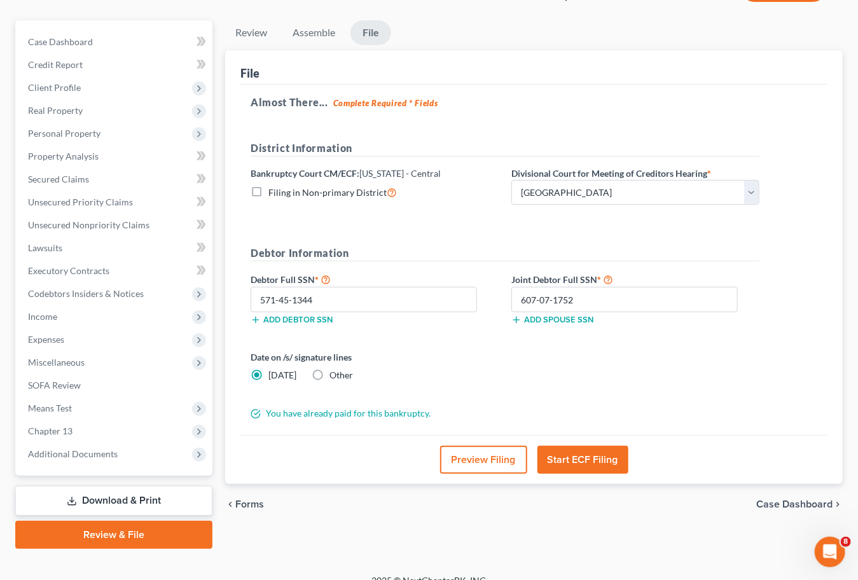
click at [574, 457] on button "Start ECF Filing" at bounding box center [582, 460] width 91 height 28
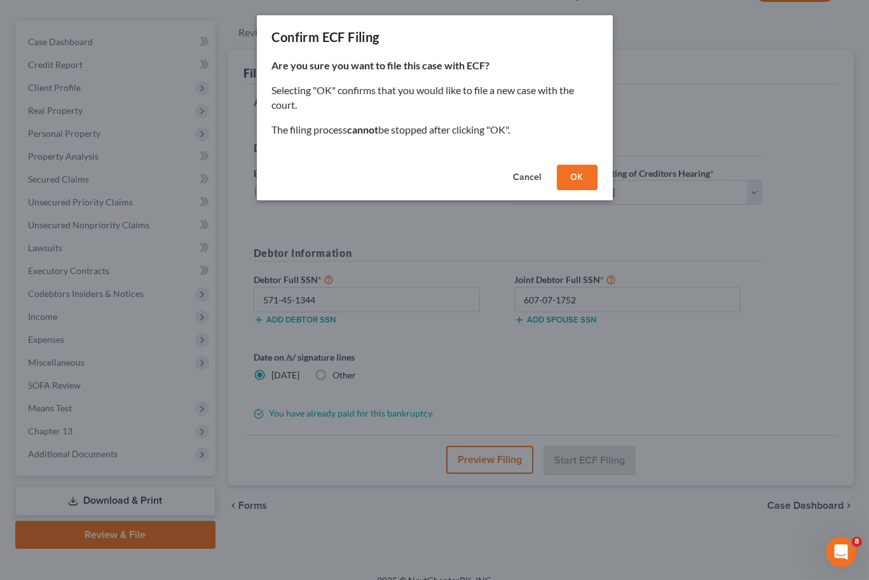
click at [579, 175] on button "OK" at bounding box center [577, 177] width 41 height 25
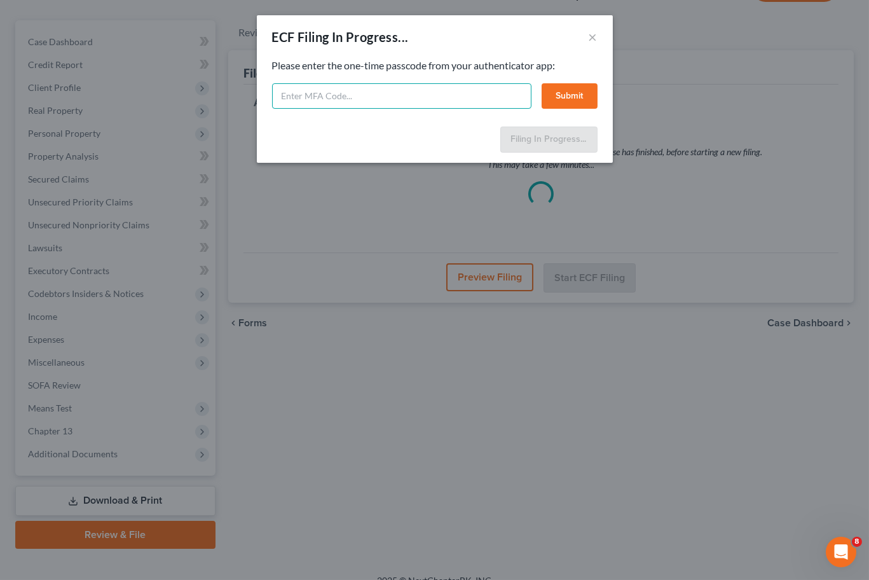
click at [395, 102] on input "text" at bounding box center [401, 95] width 259 height 25
type input "207986"
click at [570, 99] on button "Submit" at bounding box center [570, 95] width 56 height 25
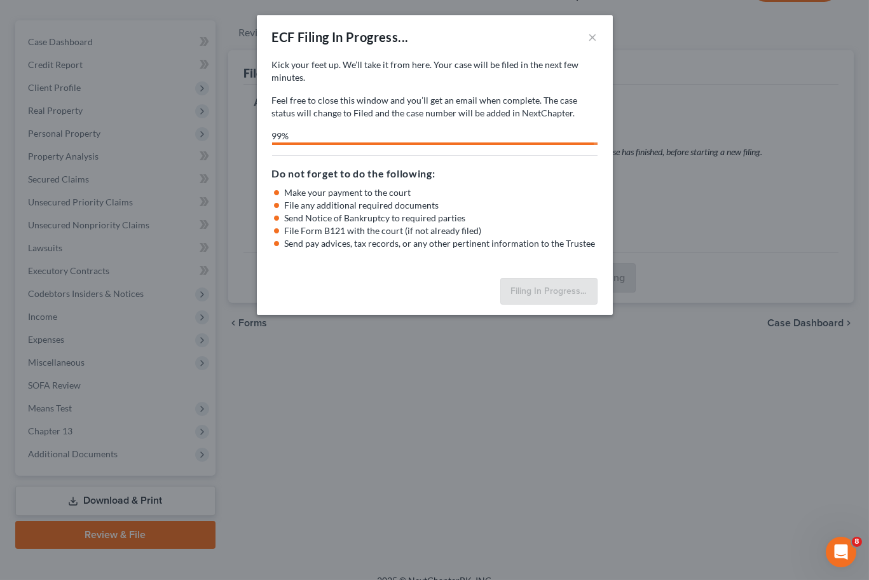
select select "2"
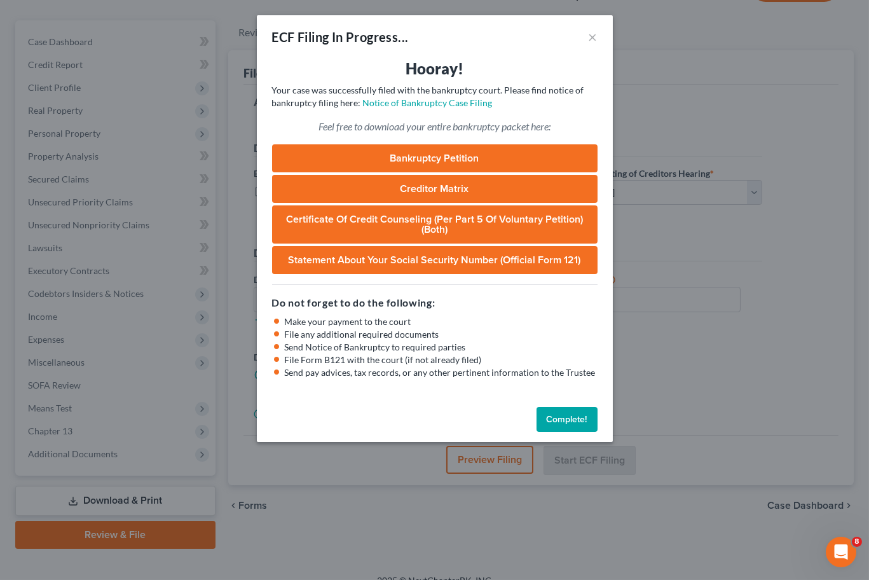
click at [587, 35] on div "ECF Filing In Progress... ×" at bounding box center [435, 36] width 356 height 43
click at [589, 36] on button "×" at bounding box center [593, 36] width 9 height 15
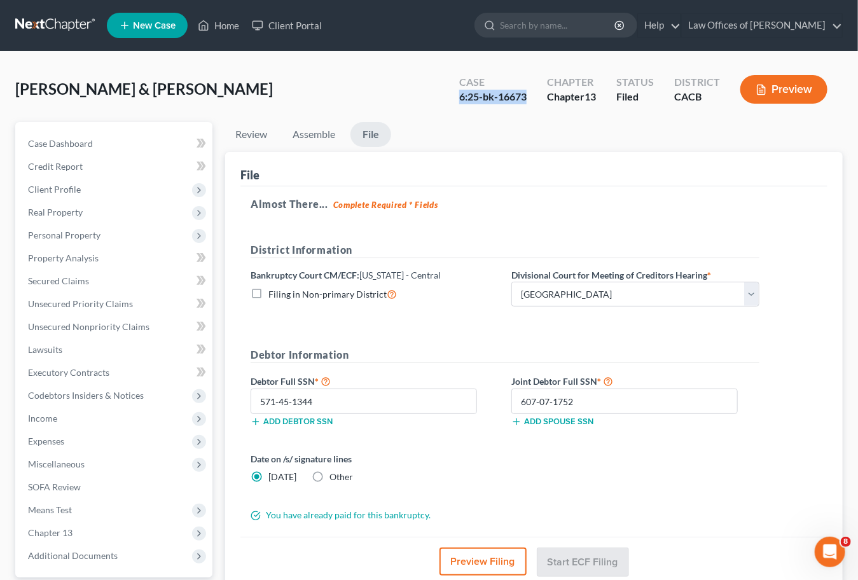
drag, startPoint x: 455, startPoint y: 95, endPoint x: 528, endPoint y: 96, distance: 72.5
click at [528, 96] on div "Case 6:25-bk-16673" at bounding box center [493, 91] width 88 height 38
copy div "6:25-bk-16673"
